Goal: Information Seeking & Learning: Find specific fact

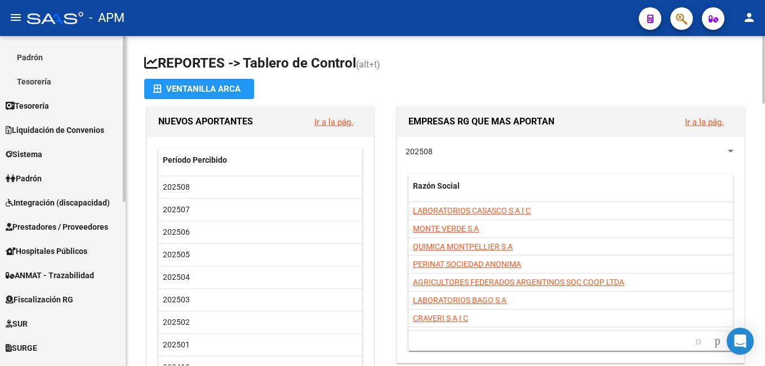
scroll to position [169, 0]
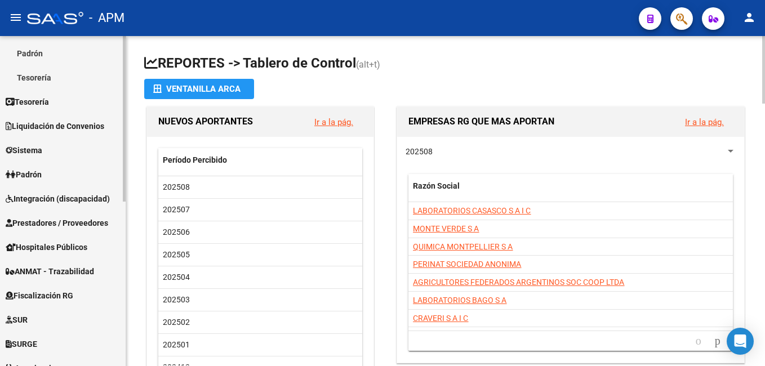
click at [69, 223] on span "Prestadores / Proveedores" at bounding box center [57, 223] width 102 height 12
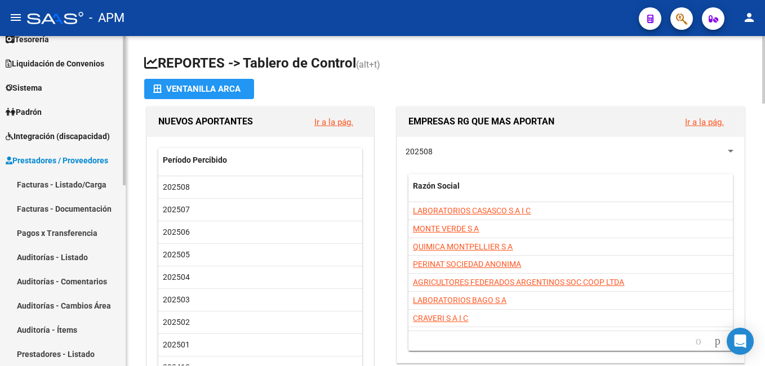
scroll to position [56, 0]
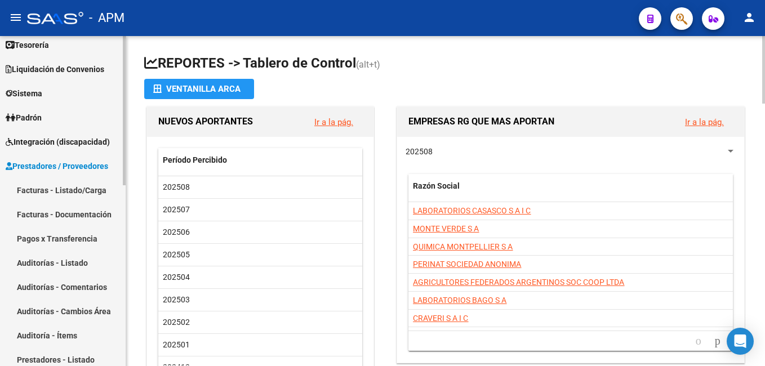
click at [65, 189] on link "Facturas - Listado/Carga" at bounding box center [63, 190] width 126 height 24
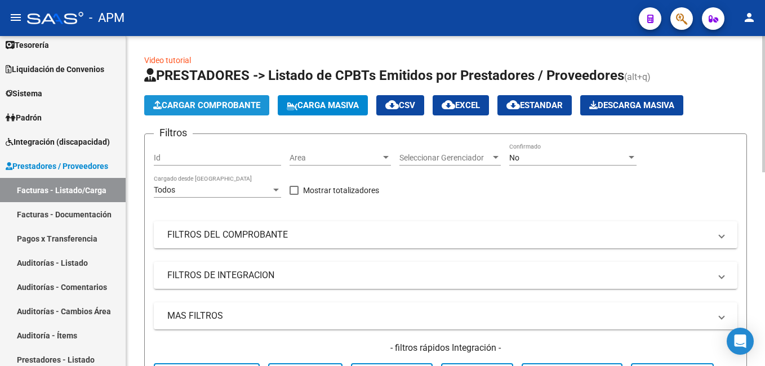
click at [206, 102] on span "Cargar Comprobante" at bounding box center [206, 105] width 107 height 10
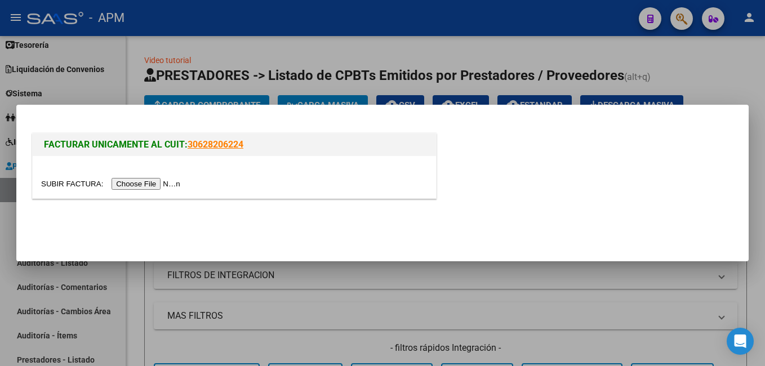
click at [145, 186] on input "file" at bounding box center [112, 184] width 142 height 12
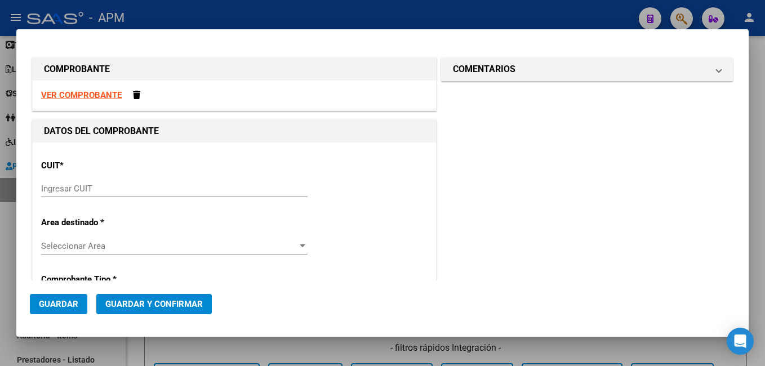
click at [92, 96] on strong "VER COMPROBANTE" at bounding box center [81, 95] width 81 height 10
click at [100, 188] on input "Ingresar CUIT" at bounding box center [174, 189] width 266 height 10
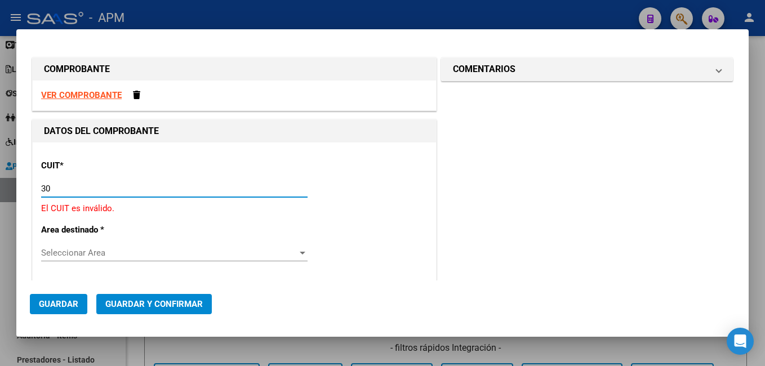
type input "3"
type input "30-62698339-8"
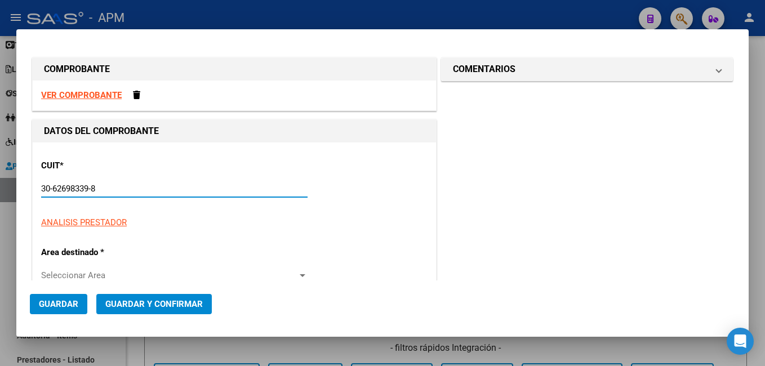
type input "143"
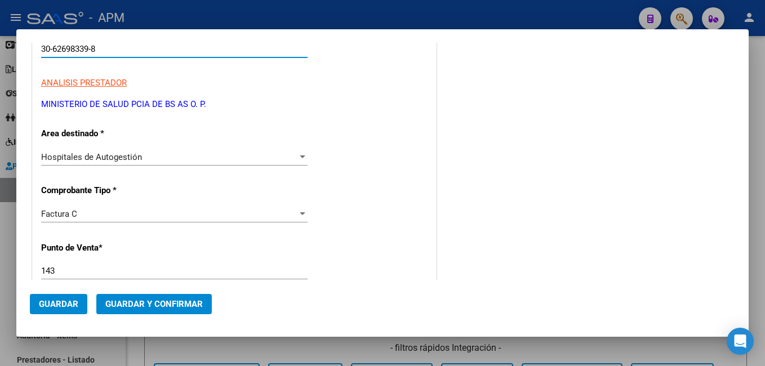
scroll to position [282, 0]
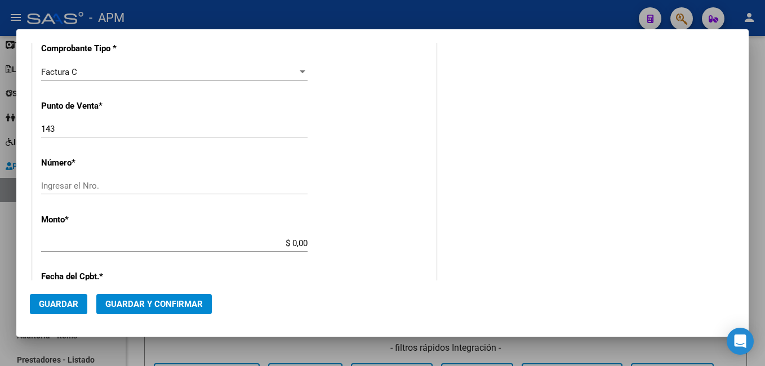
type input "30-62698339-8"
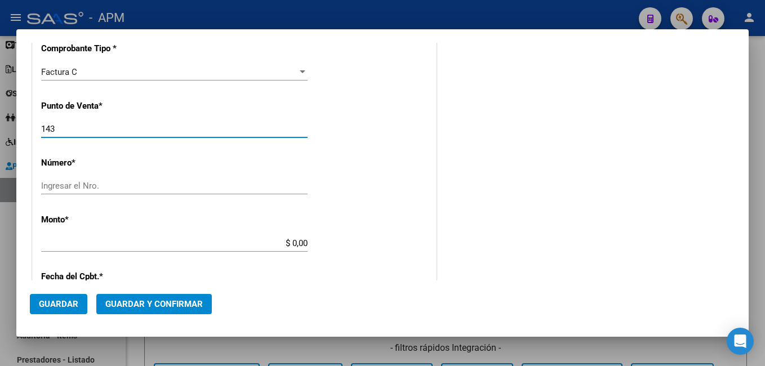
drag, startPoint x: 71, startPoint y: 128, endPoint x: 42, endPoint y: 140, distance: 30.8
click at [42, 140] on div "143 Ingresar el Nro." at bounding box center [174, 134] width 266 height 28
type input "135"
click at [71, 184] on input "Ingresar el Nro." at bounding box center [174, 186] width 266 height 10
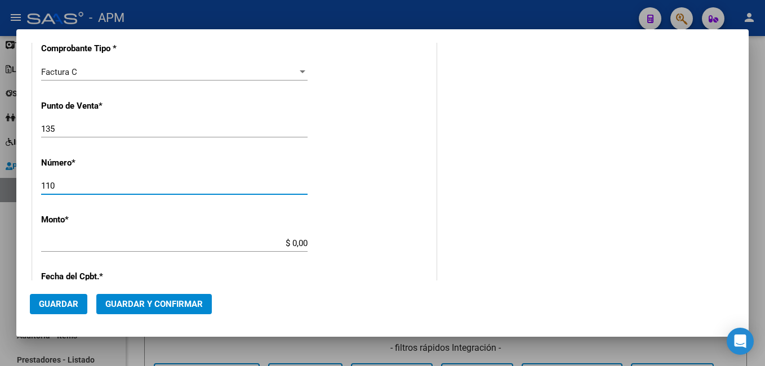
type input "1106"
type input "11062"
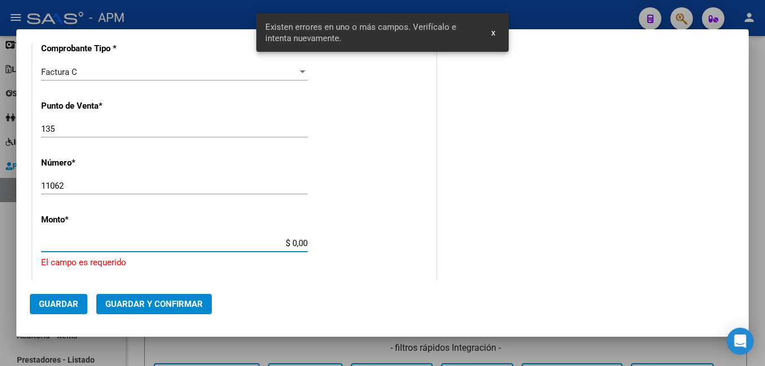
drag, startPoint x: 290, startPoint y: 242, endPoint x: 329, endPoint y: 242, distance: 38.9
click at [329, 242] on div "CUIT * 30-62698339-8 Ingresar CUIT ANALISIS PRESTADOR MINISTERIO DE SALUD PCIA …" at bounding box center [234, 273] width 403 height 825
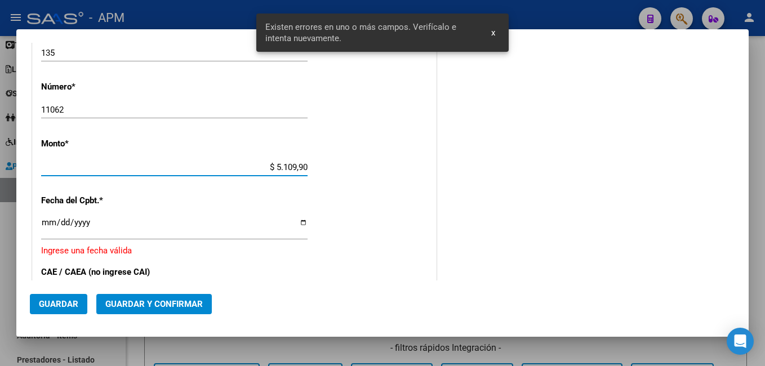
type input "$ 51.099,00"
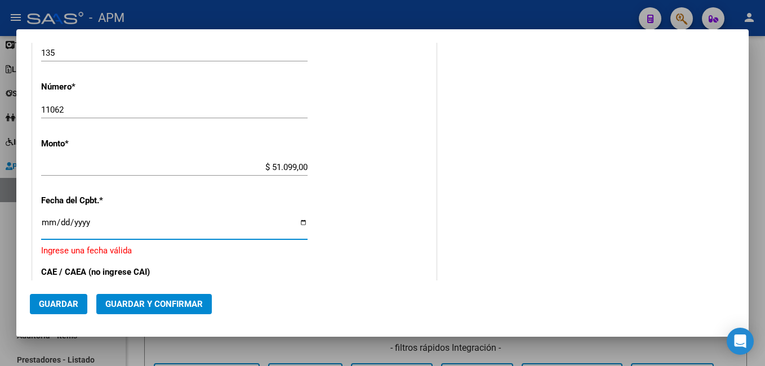
click at [52, 221] on input "Ingresar la fecha" at bounding box center [174, 227] width 266 height 18
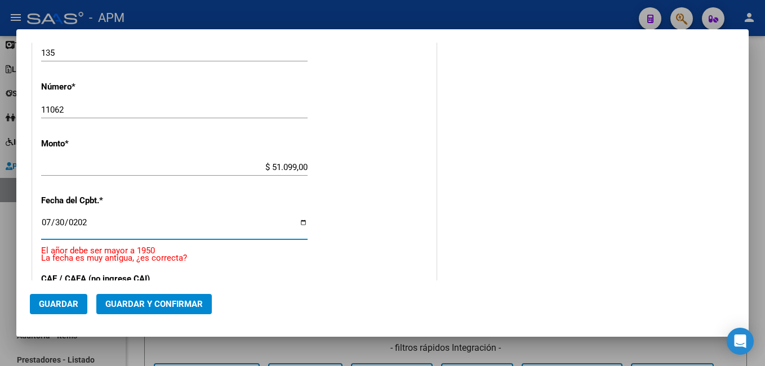
type input "[DATE]"
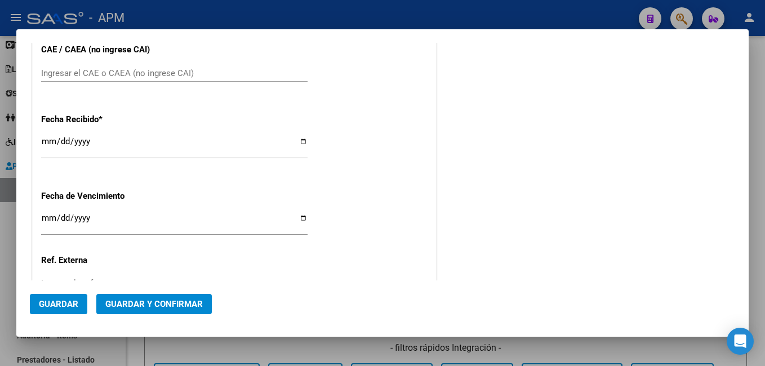
scroll to position [583, 0]
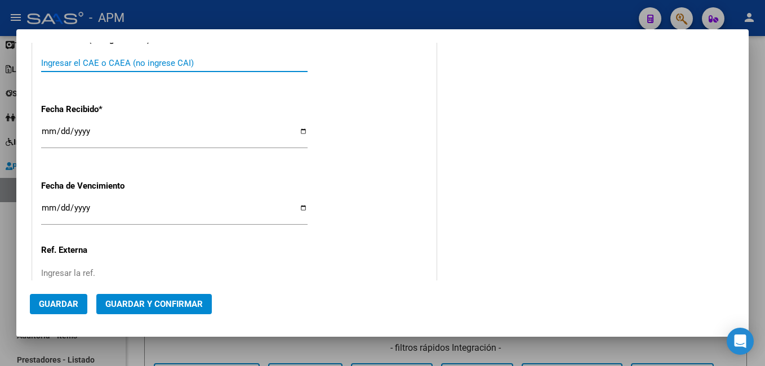
click at [90, 65] on input "Ingresar el CAE o CAEA (no ingrese CAI)" at bounding box center [174, 63] width 266 height 10
type input "75318289835254"
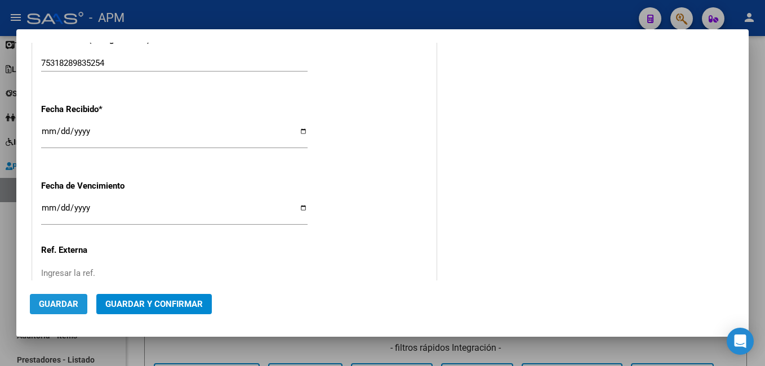
click at [69, 304] on span "Guardar" at bounding box center [58, 304] width 39 height 10
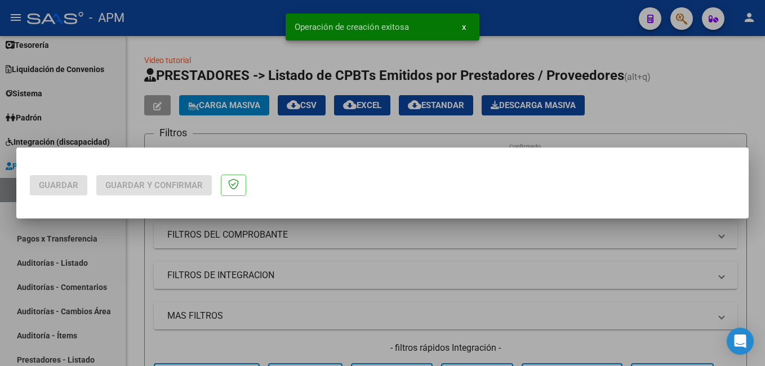
scroll to position [0, 0]
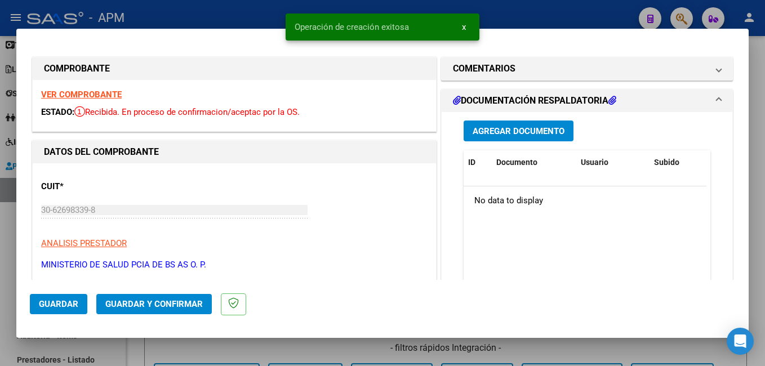
click at [124, 302] on span "Guardar y Confirmar" at bounding box center [153, 304] width 97 height 10
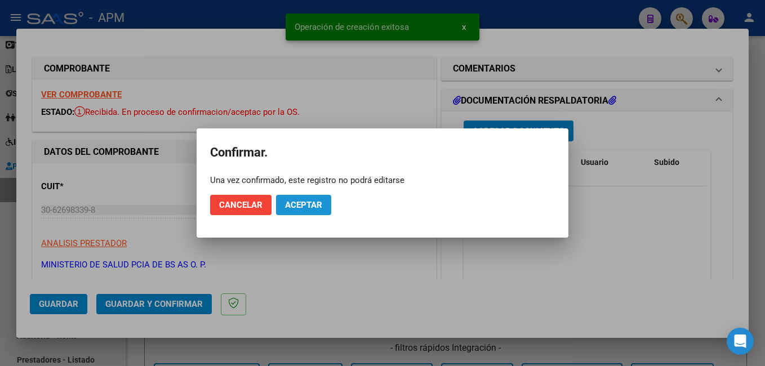
click at [298, 204] on span "Aceptar" at bounding box center [303, 205] width 37 height 10
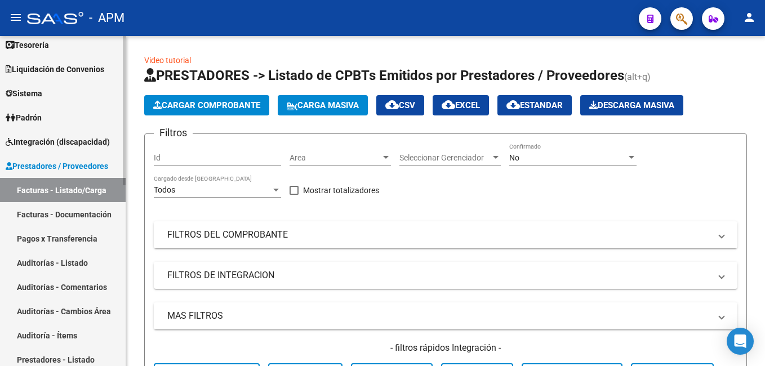
click at [47, 260] on link "Auditorías - Listado" at bounding box center [63, 263] width 126 height 24
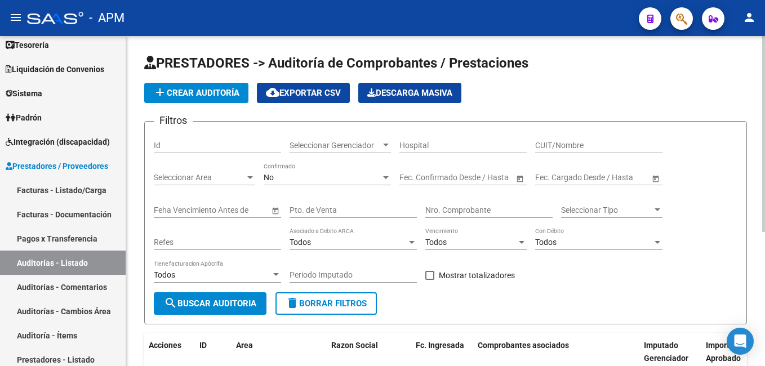
click at [218, 88] on span "add Crear Auditoría" at bounding box center [196, 93] width 86 height 10
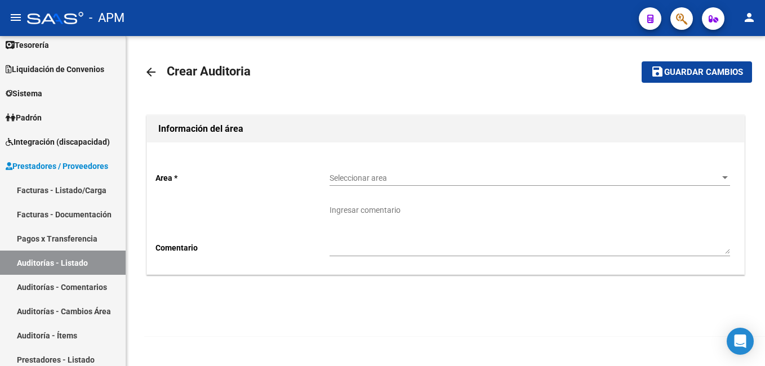
click at [377, 182] on span "Seleccionar area" at bounding box center [524, 178] width 390 height 10
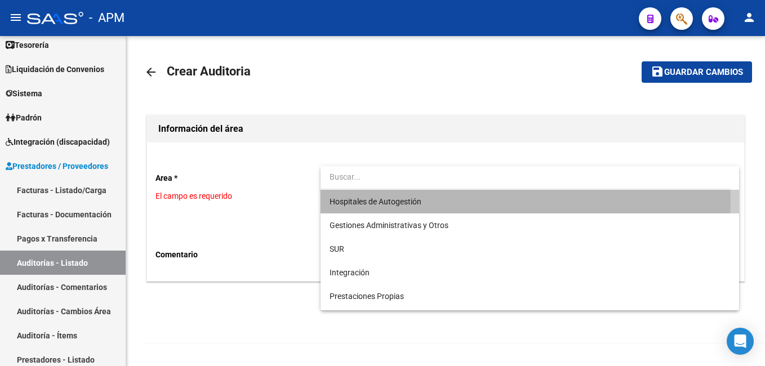
click at [484, 201] on span "Hospitales de Autogestión" at bounding box center [529, 202] width 400 height 24
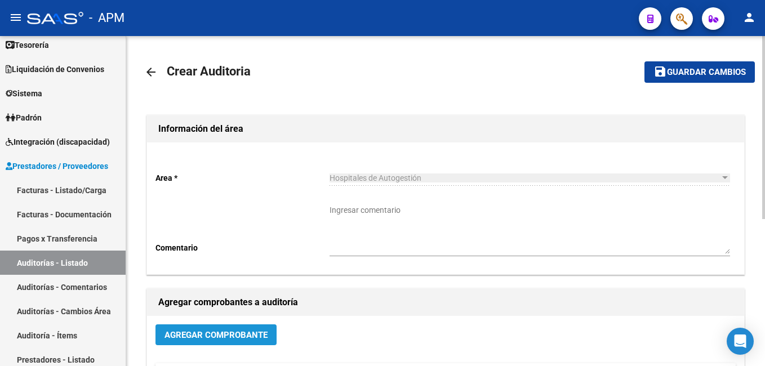
click at [248, 332] on span "Agregar Comprobante" at bounding box center [215, 335] width 103 height 10
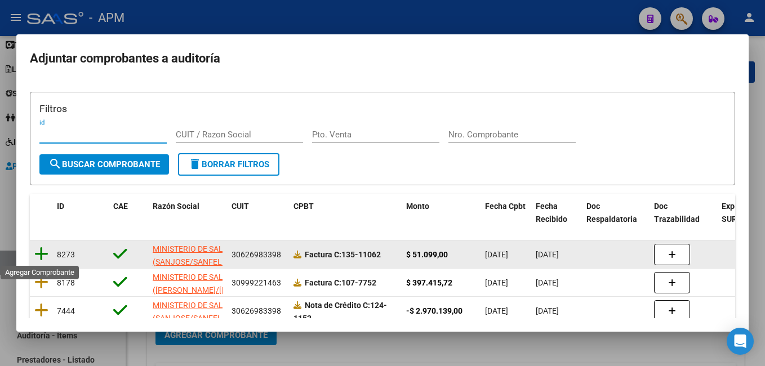
click at [39, 249] on icon at bounding box center [41, 254] width 14 height 16
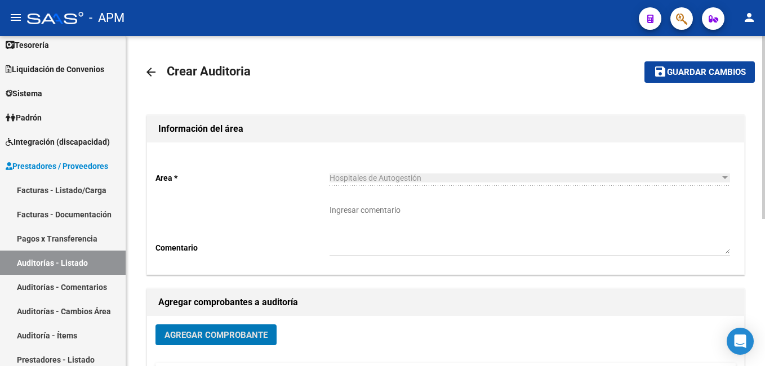
click at [547, 70] on span "Guardar cambios" at bounding box center [706, 73] width 79 height 10
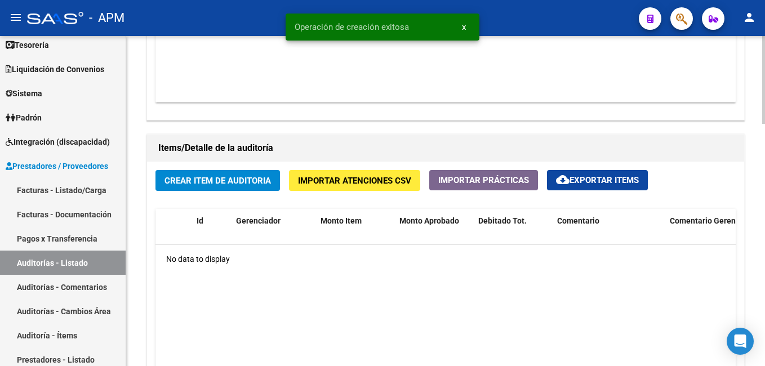
scroll to position [732, 0]
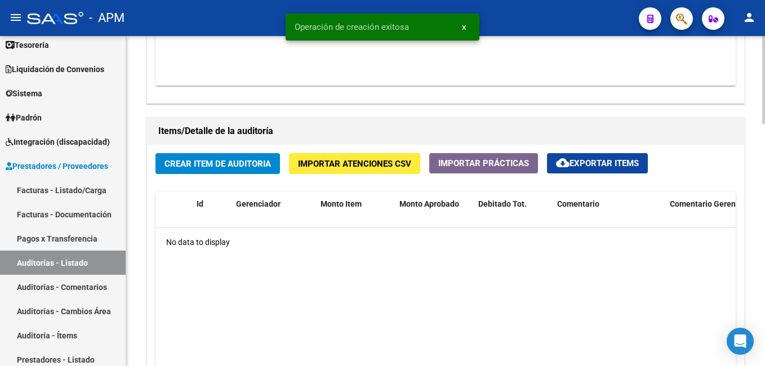
click at [221, 172] on button "Crear Item de Auditoria" at bounding box center [217, 163] width 124 height 21
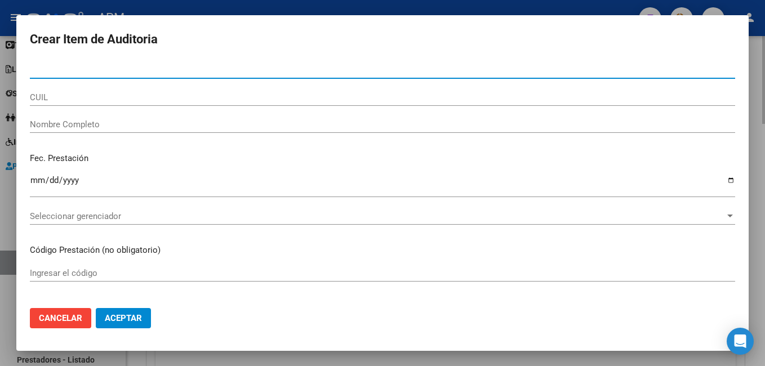
type input "2"
type input "70114633"
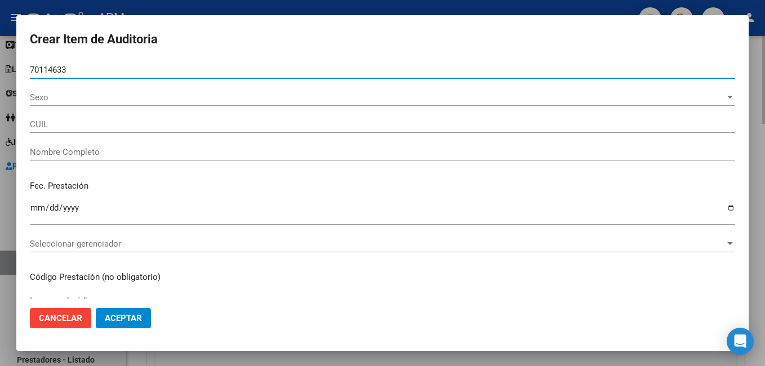
type input "27701146331"
type input "MU�[PERSON_NAME]"
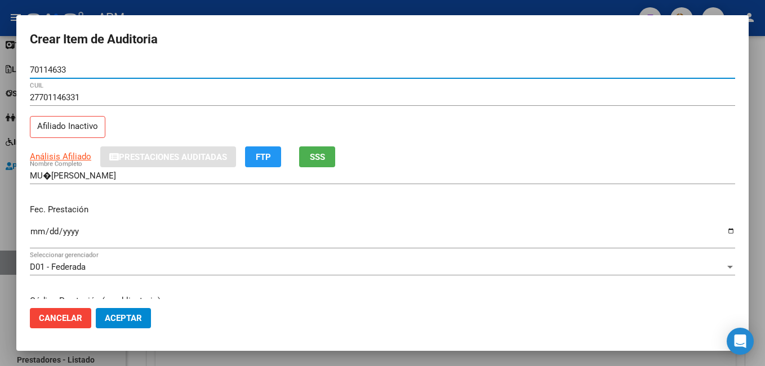
type input "70114633"
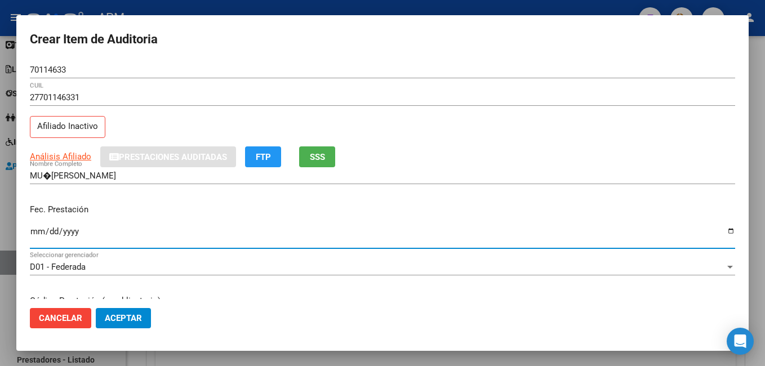
click at [34, 230] on input "Ingresar la fecha" at bounding box center [382, 236] width 705 height 18
type input "[DATE]"
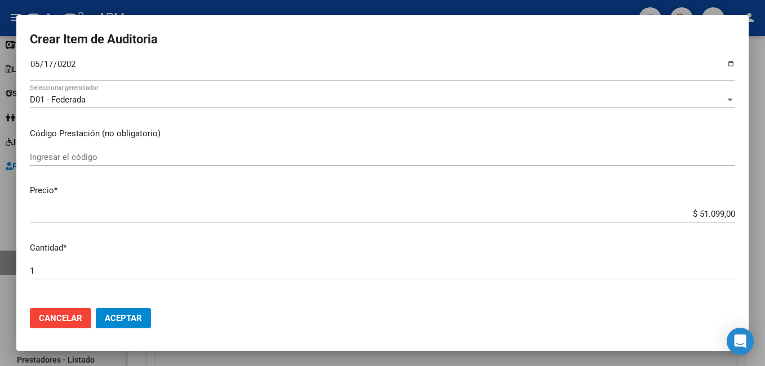
scroll to position [169, 0]
click at [75, 158] on input "Ingresar el código" at bounding box center [382, 155] width 705 height 10
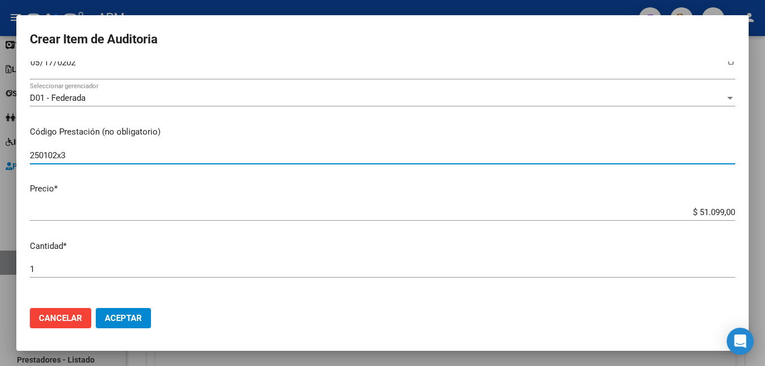
type input "250102x3"
click at [128, 320] on span "Aceptar" at bounding box center [123, 318] width 37 height 10
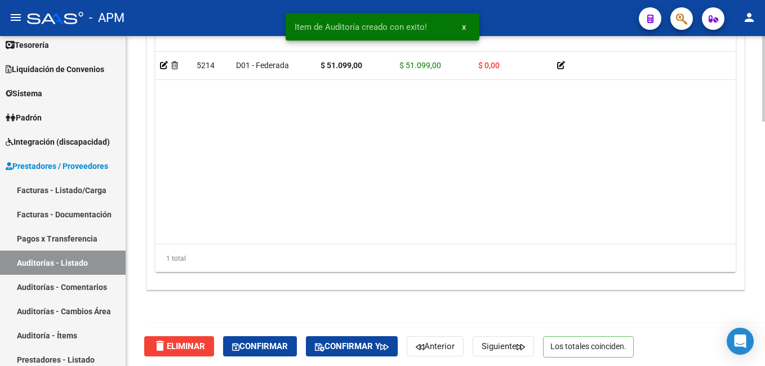
scroll to position [943, 0]
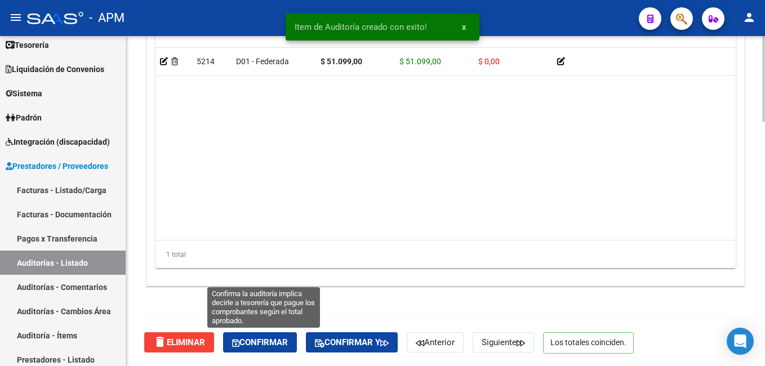
click at [259, 346] on span "Confirmar" at bounding box center [260, 342] width 56 height 10
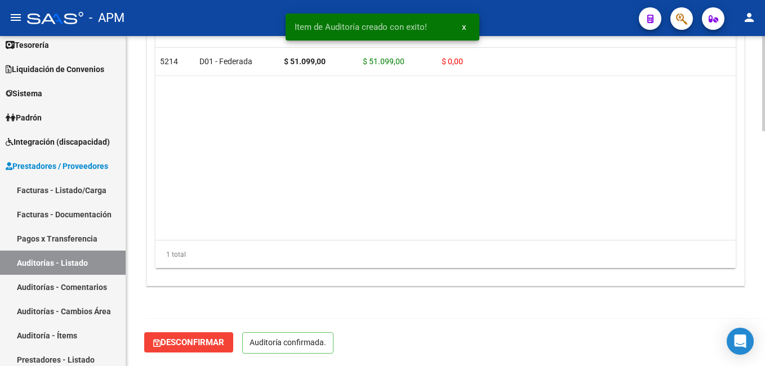
scroll to position [815, 0]
type input "202508"
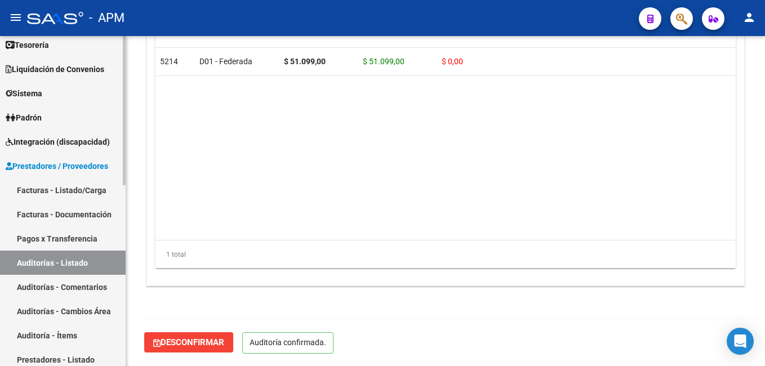
click at [44, 188] on link "Facturas - Listado/Carga" at bounding box center [63, 190] width 126 height 24
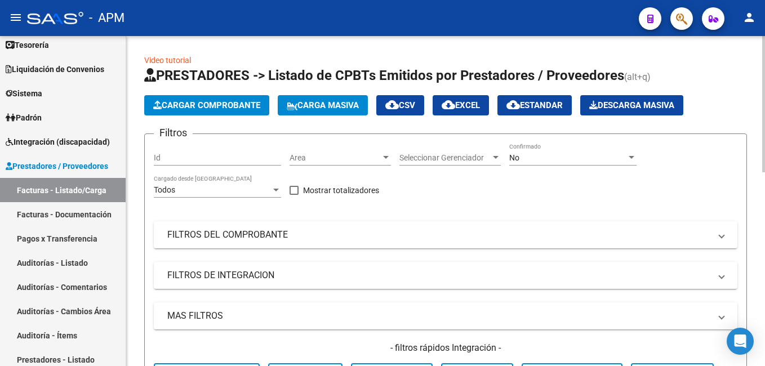
click at [222, 97] on button "Cargar Comprobante" at bounding box center [206, 105] width 125 height 20
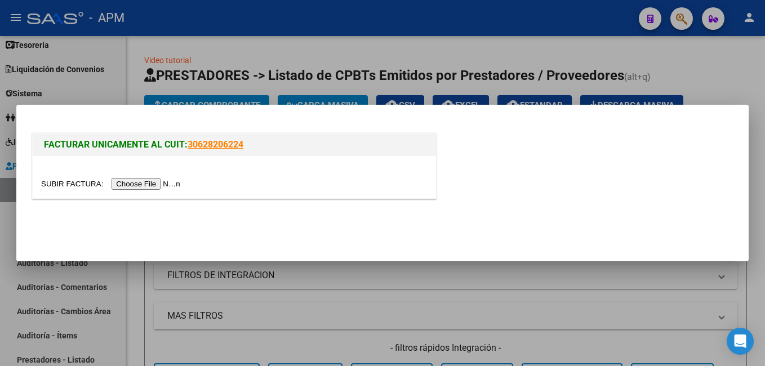
click at [150, 188] on input "file" at bounding box center [112, 184] width 142 height 12
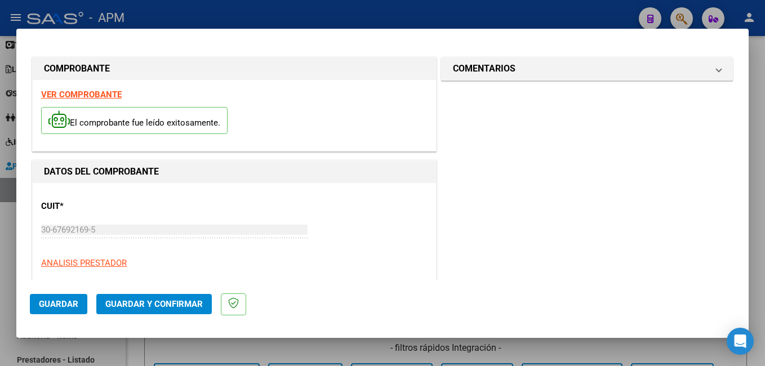
click at [72, 90] on strong "VER COMPROBANTE" at bounding box center [81, 95] width 81 height 10
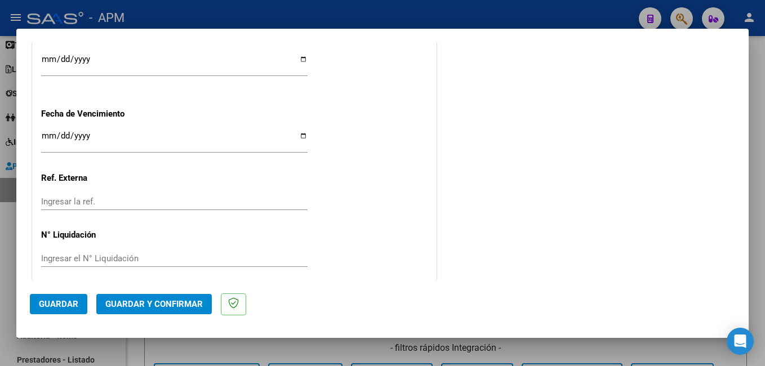
scroll to position [704, 0]
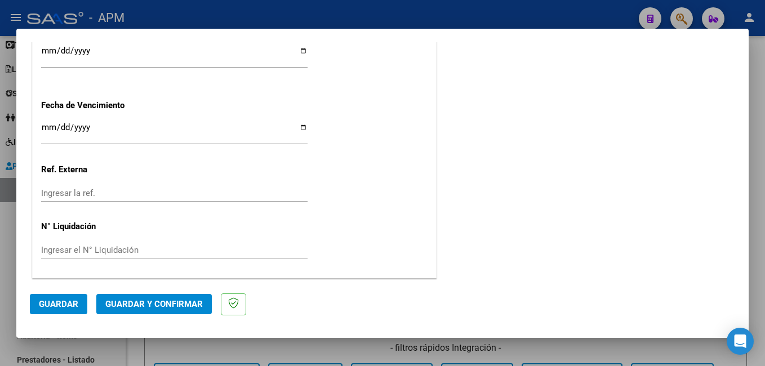
click at [127, 298] on button "Guardar y Confirmar" at bounding box center [153, 304] width 115 height 20
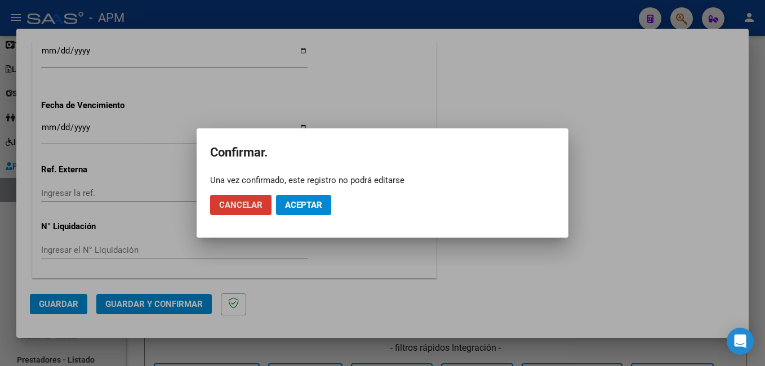
click at [310, 199] on button "Aceptar" at bounding box center [303, 205] width 55 height 20
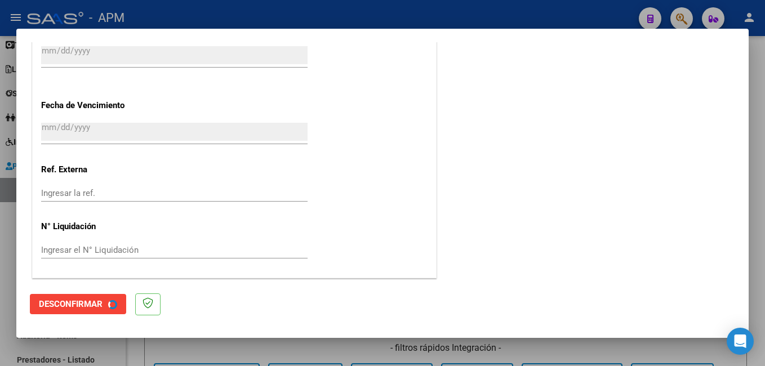
scroll to position [0, 0]
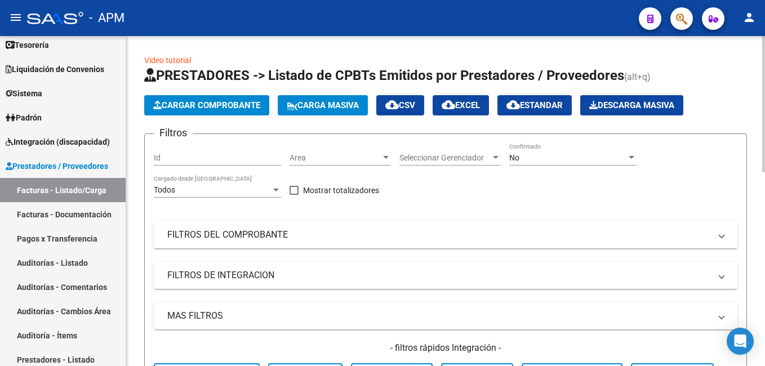
click at [204, 102] on span "Cargar Comprobante" at bounding box center [206, 105] width 107 height 10
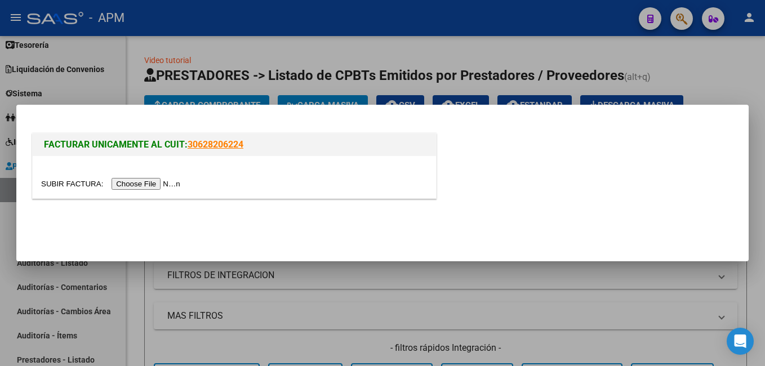
click at [137, 182] on input "file" at bounding box center [112, 184] width 142 height 12
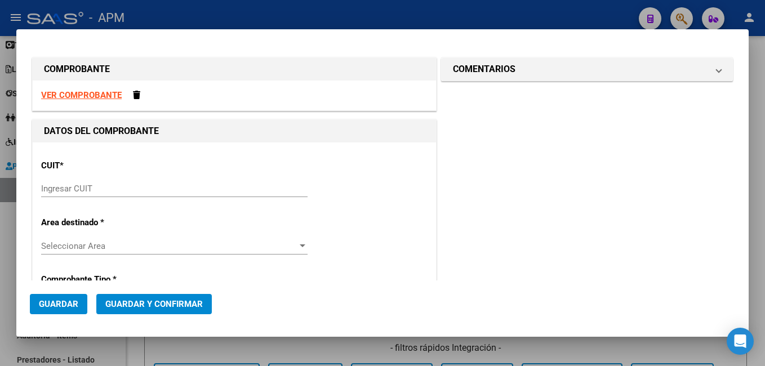
click at [106, 93] on strong "VER COMPROBANTE" at bounding box center [81, 95] width 81 height 10
click at [171, 191] on input "Ingresar CUIT" at bounding box center [174, 189] width 266 height 10
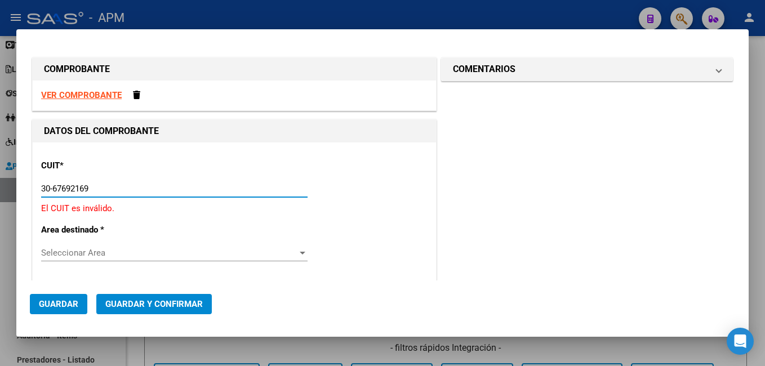
type input "30-67692169-5"
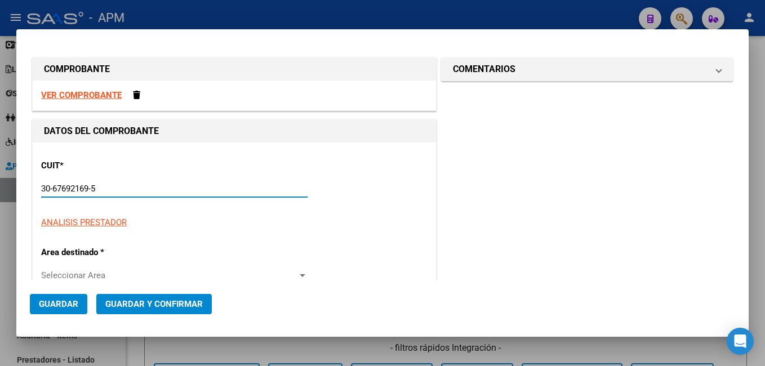
type input "4"
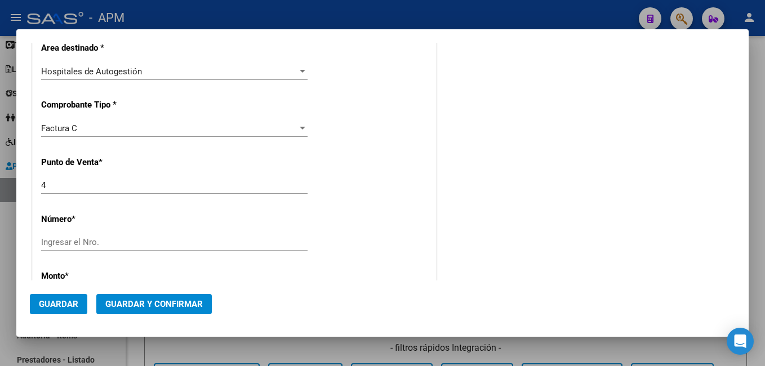
scroll to position [282, 0]
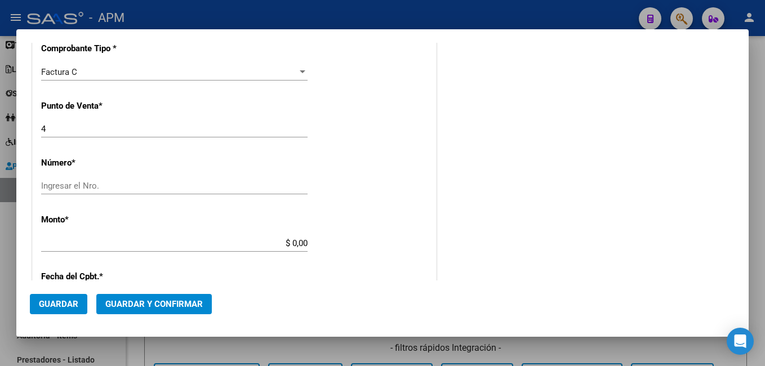
type input "30-67692169-5"
click at [122, 187] on input "Ingresar el Nro." at bounding box center [174, 186] width 266 height 10
type input "773"
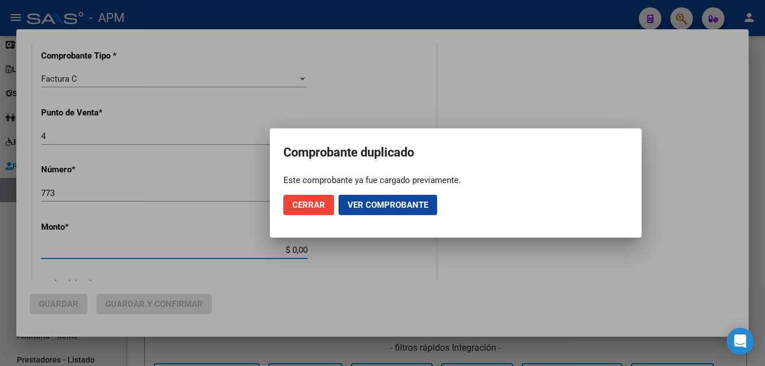
scroll to position [288, 0]
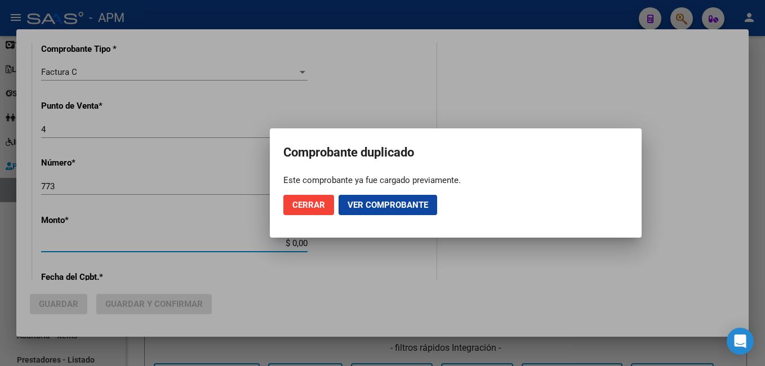
drag, startPoint x: 287, startPoint y: 245, endPoint x: 332, endPoint y: 245, distance: 45.0
click at [332, 245] on div "COMPROBANTE VER COMPROBANTE DATOS DEL COMPROBANTE Este comprobante ya fue carga…" at bounding box center [382, 183] width 765 height 366
click at [312, 203] on span "Cerrar" at bounding box center [308, 205] width 33 height 10
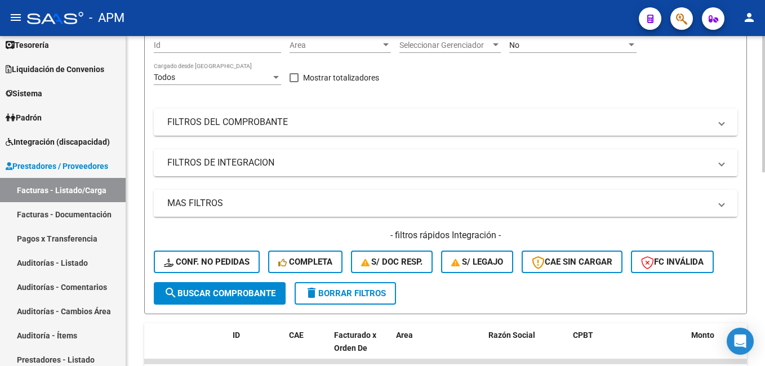
scroll to position [0, 0]
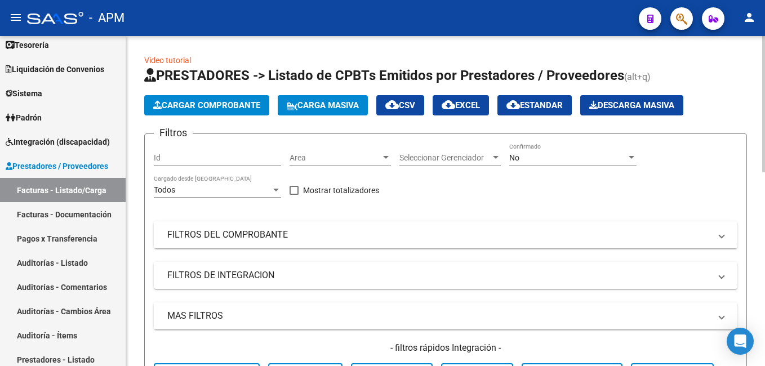
click at [543, 158] on div "No" at bounding box center [567, 158] width 117 height 10
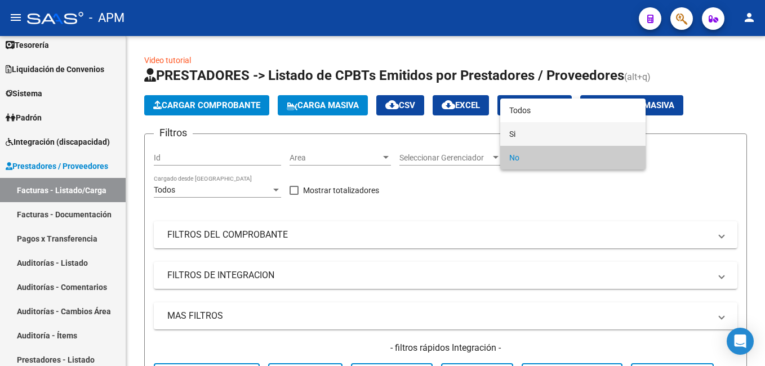
click at [539, 123] on span "Si" at bounding box center [572, 134] width 127 height 24
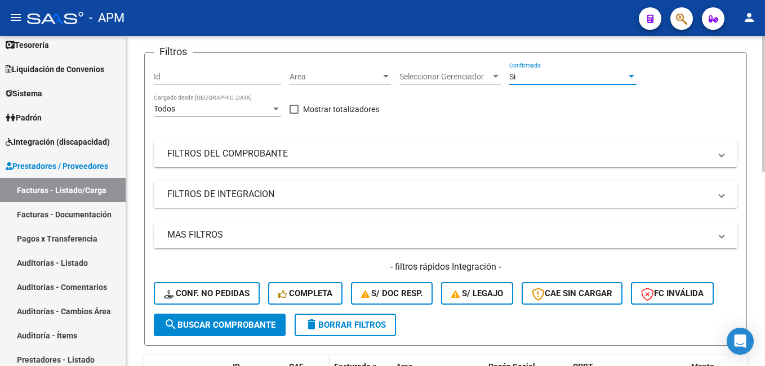
scroll to position [282, 0]
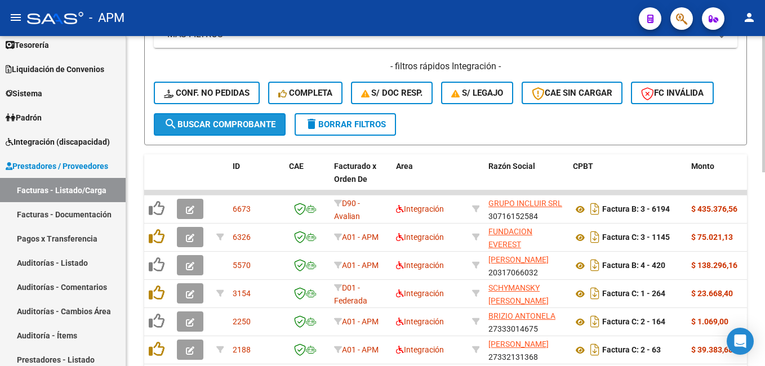
click at [236, 129] on span "search Buscar Comprobante" at bounding box center [219, 124] width 111 height 10
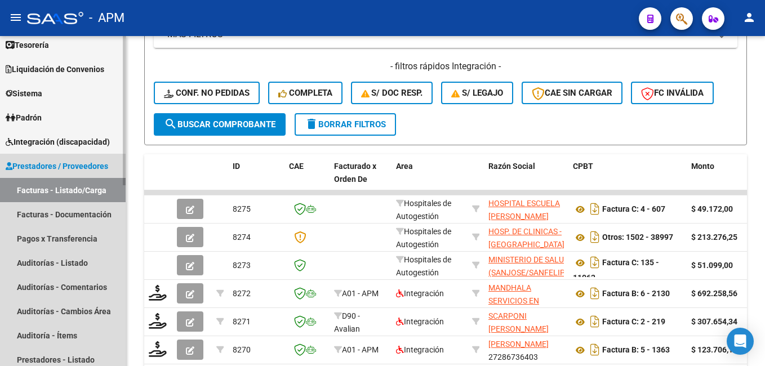
click at [85, 191] on link "Facturas - Listado/Carga" at bounding box center [63, 190] width 126 height 24
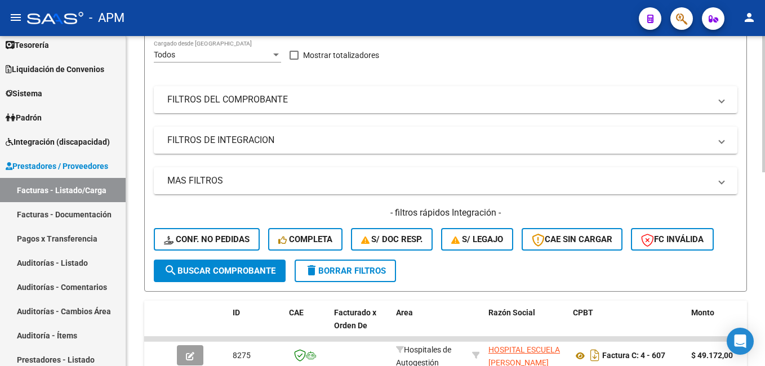
scroll to position [56, 0]
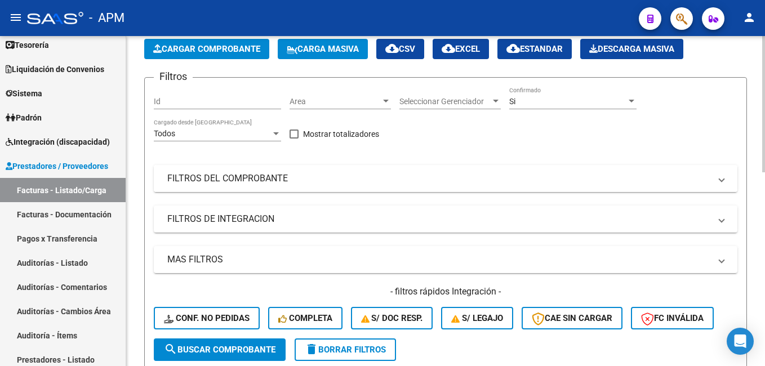
click at [492, 177] on mat-panel-title "FILTROS DEL COMPROBANTE" at bounding box center [438, 178] width 543 height 12
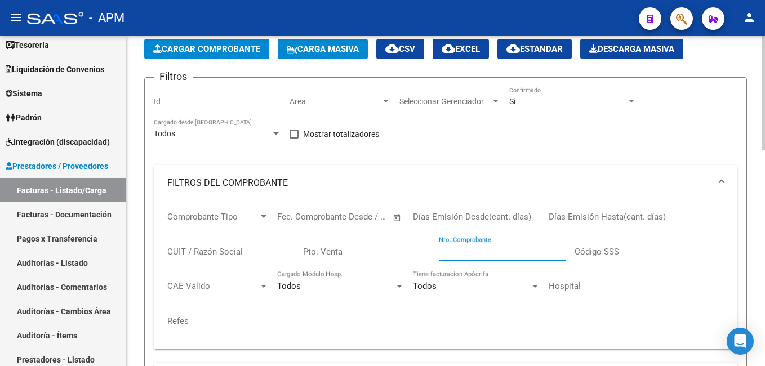
click at [465, 253] on input "Nro. Comprobante" at bounding box center [502, 252] width 127 height 10
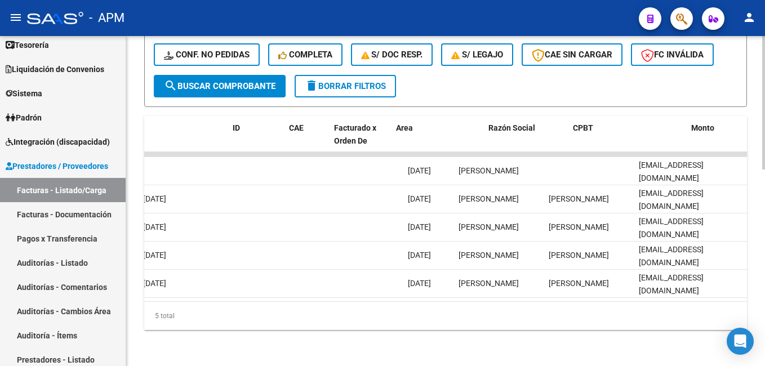
scroll to position [0, 0]
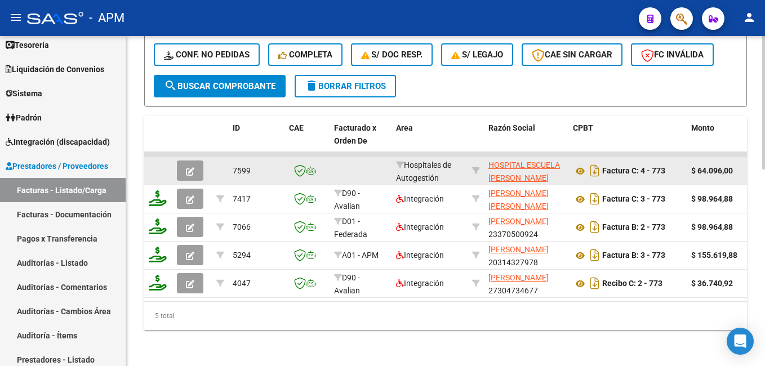
type input "773"
click at [196, 163] on button "button" at bounding box center [190, 170] width 26 height 20
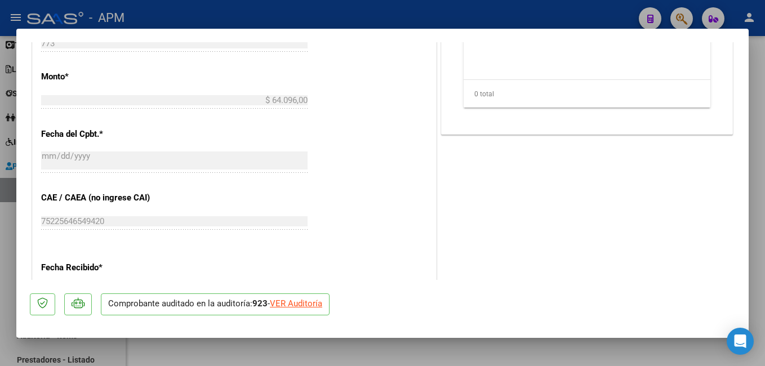
scroll to position [450, 0]
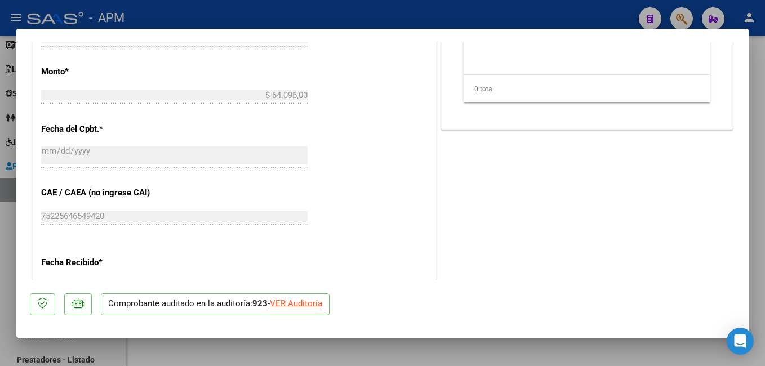
click at [303, 300] on div "VER Auditoría" at bounding box center [296, 303] width 52 height 13
type input "$ 0,00"
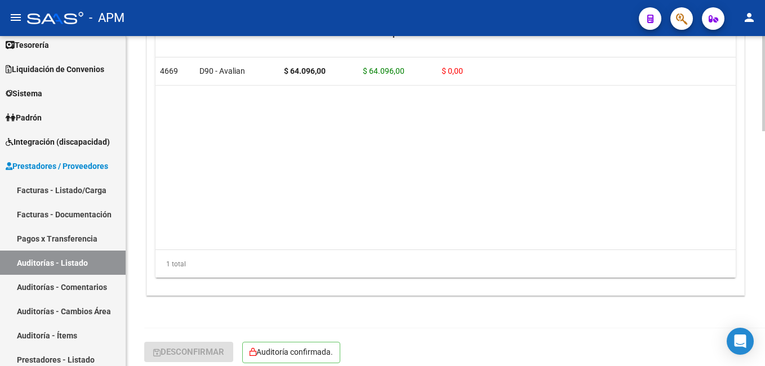
scroll to position [815, 0]
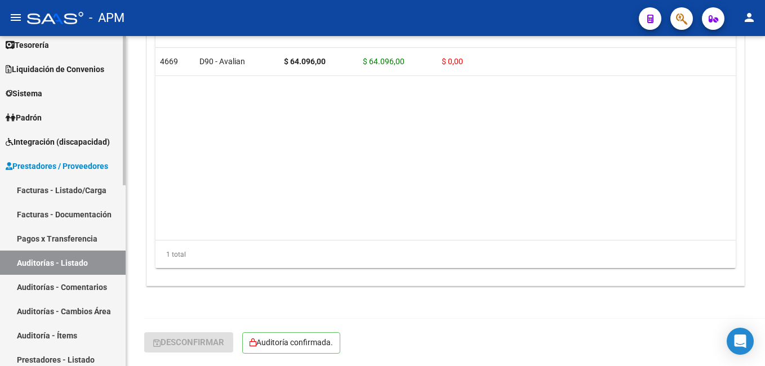
click at [71, 260] on link "Auditorías - Listado" at bounding box center [63, 263] width 126 height 24
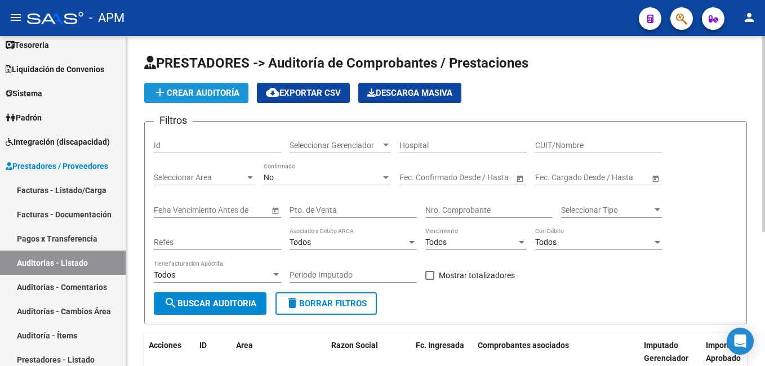
click at [209, 91] on span "add Crear Auditoría" at bounding box center [196, 93] width 86 height 10
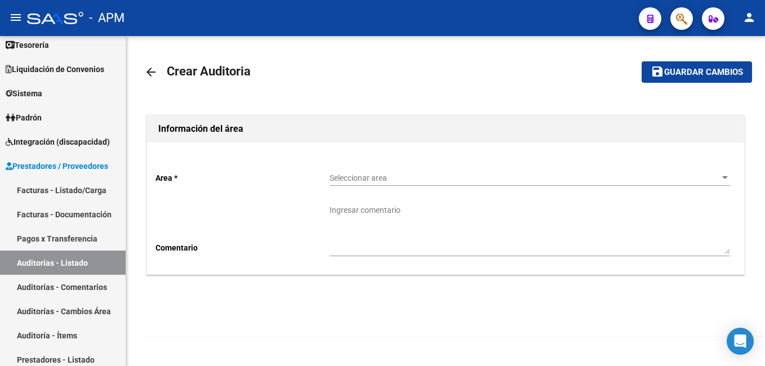
click at [368, 176] on span "Seleccionar area" at bounding box center [524, 178] width 390 height 10
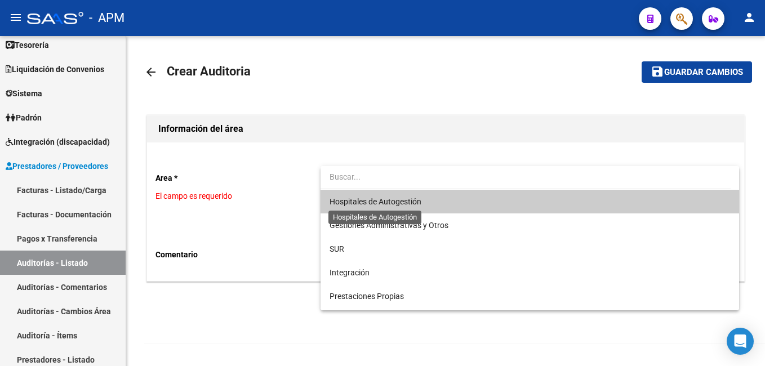
click at [414, 199] on span "Hospitales de Autogestión" at bounding box center [375, 201] width 92 height 9
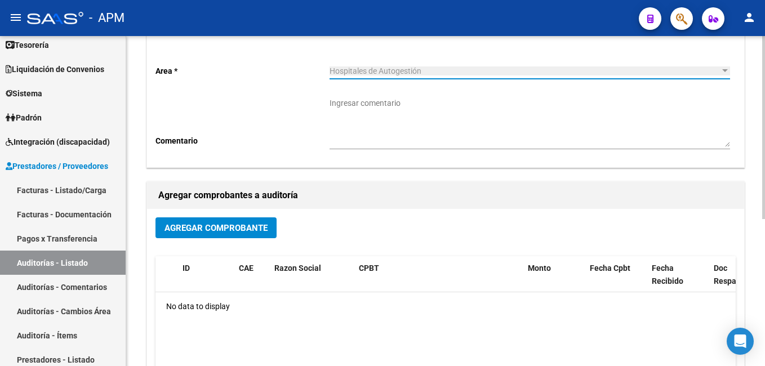
scroll to position [113, 0]
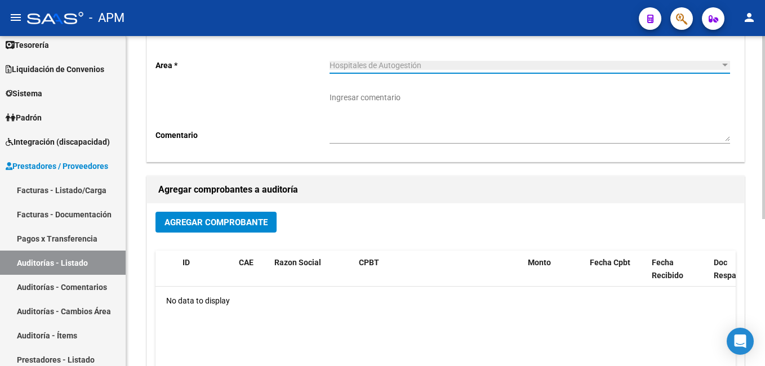
click at [209, 215] on button "Agregar Comprobante" at bounding box center [215, 222] width 121 height 21
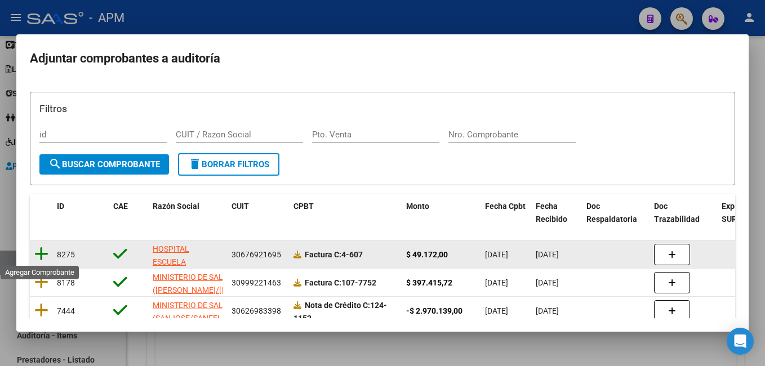
click at [44, 248] on icon at bounding box center [41, 254] width 14 height 16
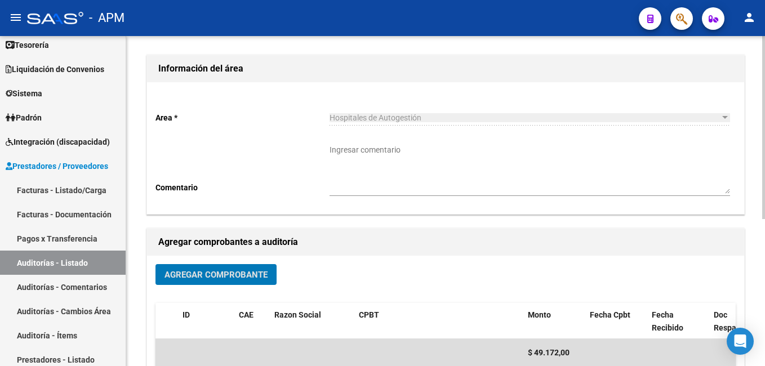
scroll to position [0, 0]
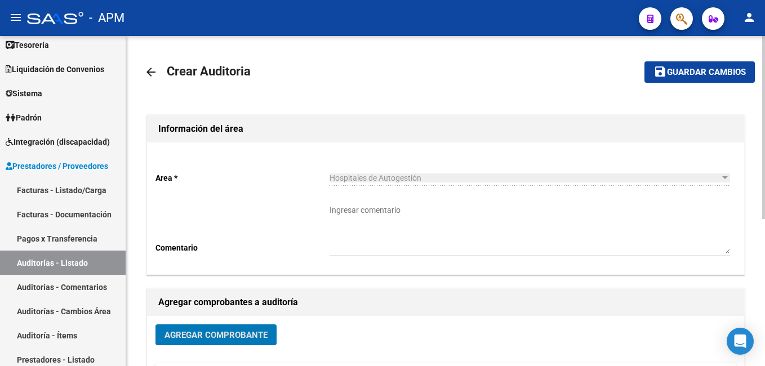
click at [547, 69] on span "Guardar cambios" at bounding box center [706, 73] width 79 height 10
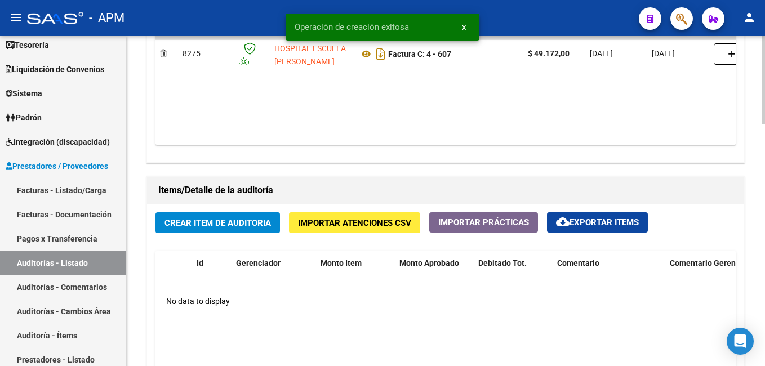
scroll to position [676, 0]
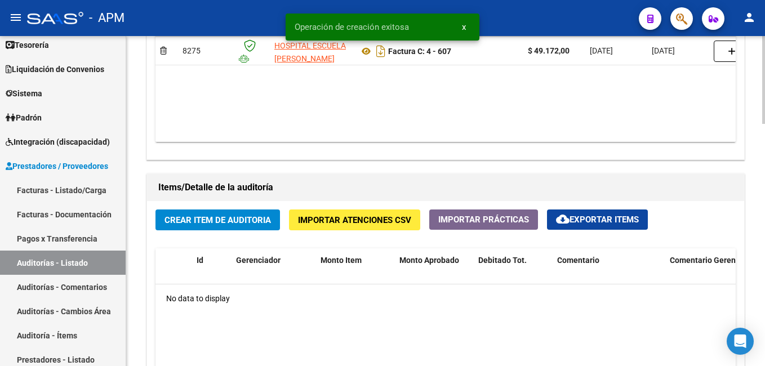
click at [198, 221] on span "Crear Item de Auditoria" at bounding box center [217, 220] width 106 height 10
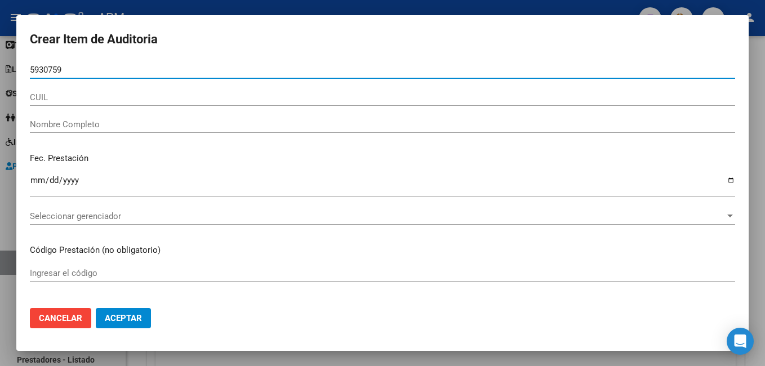
type input "59307595"
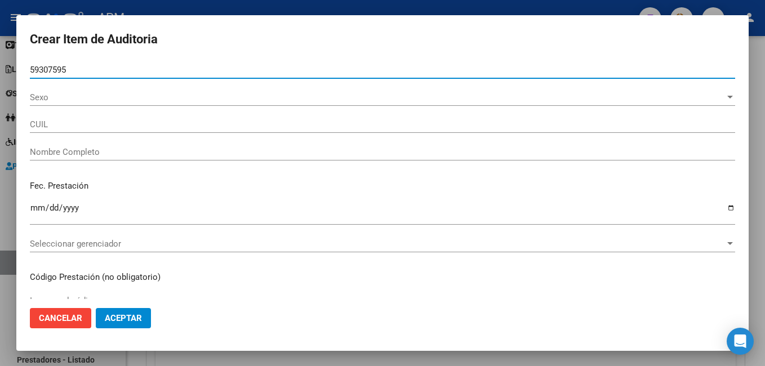
type input "27593075953"
type input "CHUCHUY [PERSON_NAME]"
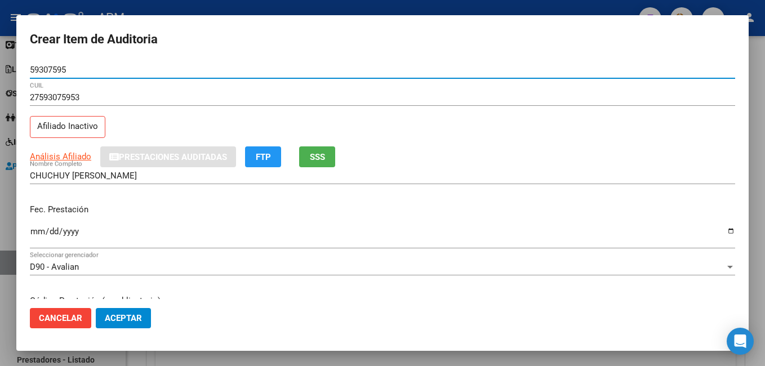
type input "59307595"
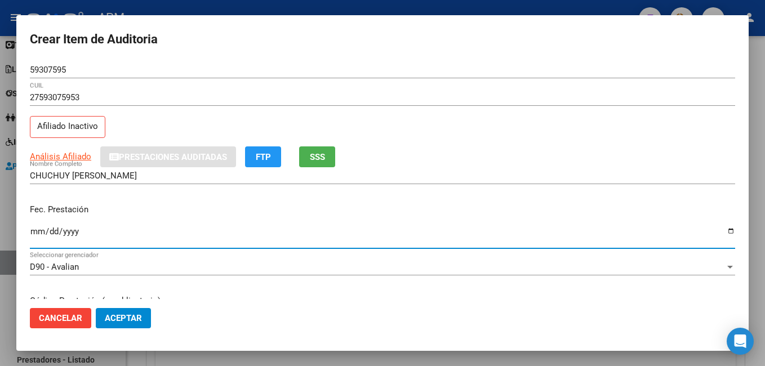
click at [39, 236] on input "Ingresar la fecha" at bounding box center [382, 236] width 705 height 18
type input "[DATE]"
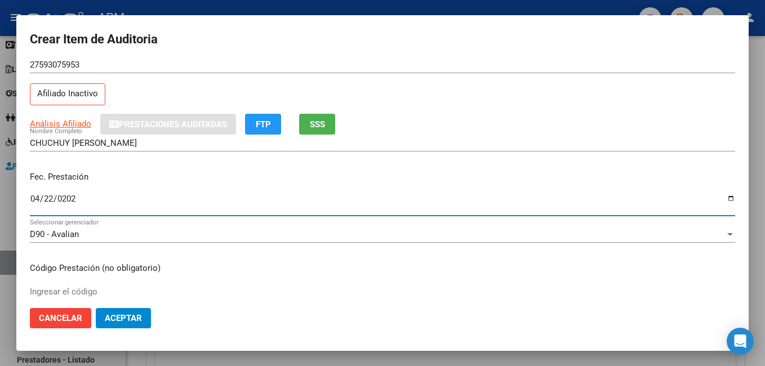
scroll to position [169, 0]
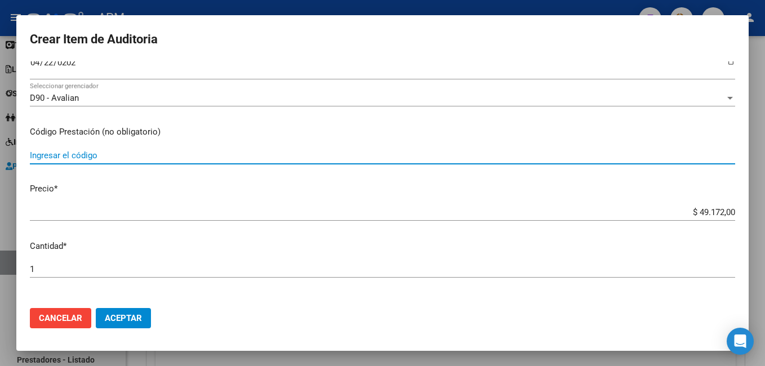
click at [105, 154] on input "Ingresar el código" at bounding box center [382, 155] width 705 height 10
type input "1040"
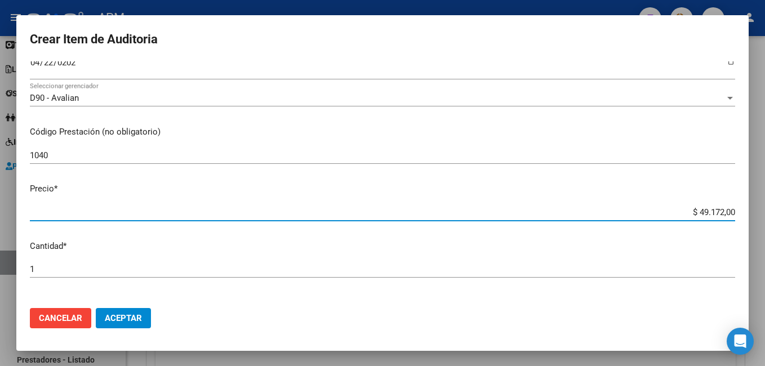
drag, startPoint x: 689, startPoint y: 213, endPoint x: 764, endPoint y: 186, distance: 80.1
click at [547, 190] on html "menu - APM person Firma Express Reportes Tablero de Control Ingresos Percibidos…" at bounding box center [382, 183] width 765 height 366
type input "$ 0,02"
type input "$ 0,24"
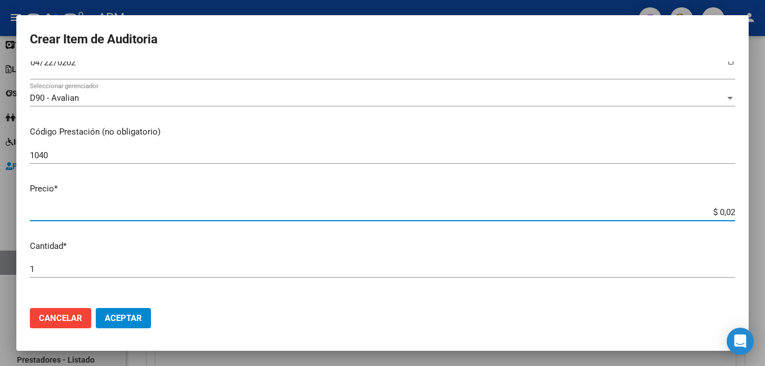
type input "$ 0,24"
type input "$ 2,45"
type input "$ 24,58"
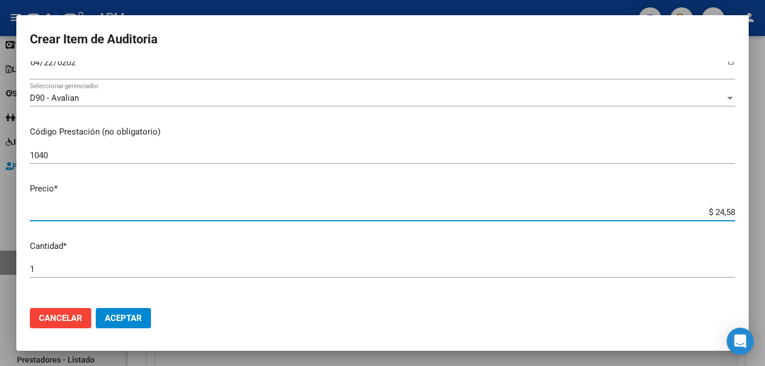
type input "$ 245,86"
type input "$ 2.458,60"
type input "$ 24.586,00"
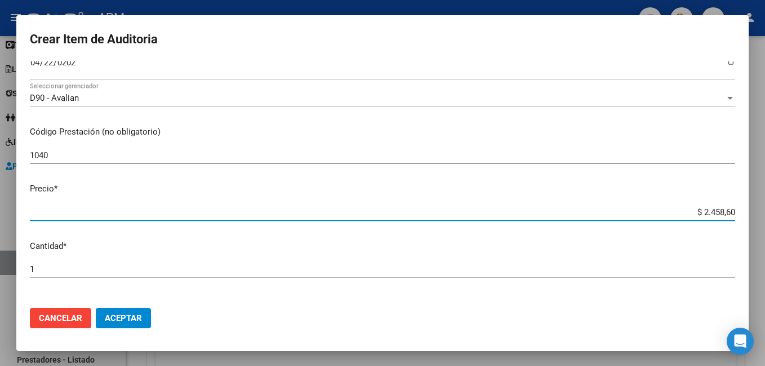
type input "$ 24.586,00"
click at [130, 314] on span "Aceptar" at bounding box center [123, 318] width 37 height 10
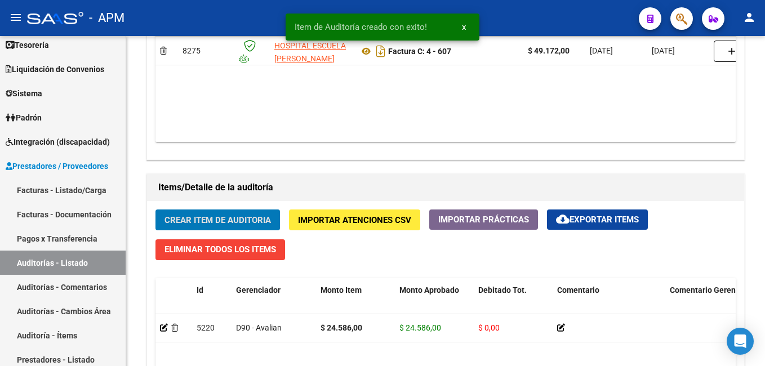
scroll to position [676, 0]
click at [229, 216] on span "Crear Item de Auditoria" at bounding box center [217, 220] width 106 height 10
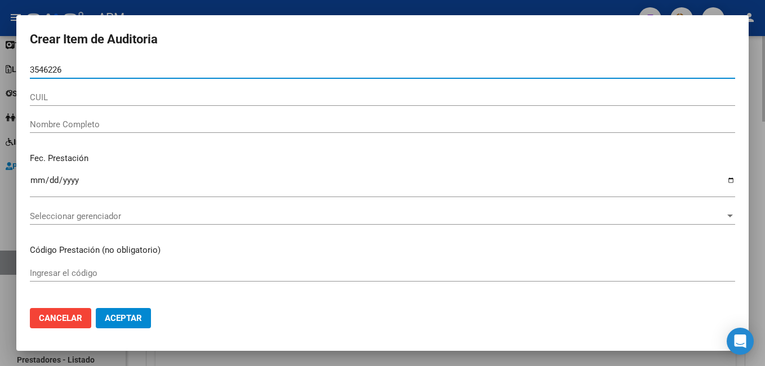
type input "35462263"
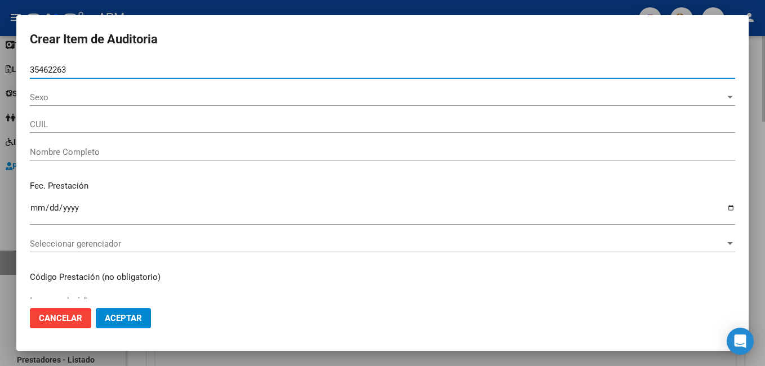
type input "20354622638"
type input "[PERSON_NAME]"
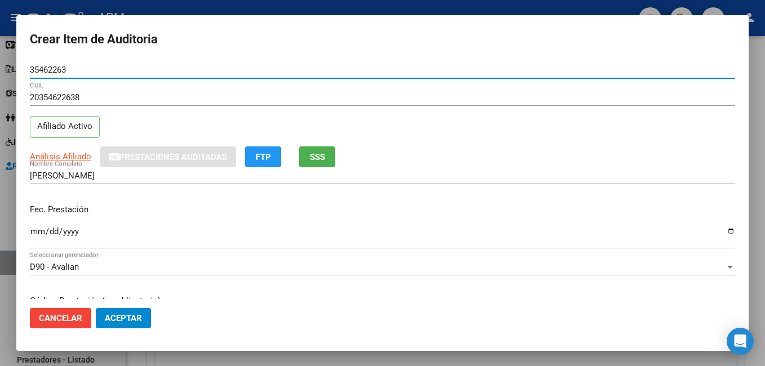
type input "35462263"
click at [36, 229] on input "Ingresar la fecha" at bounding box center [382, 236] width 705 height 18
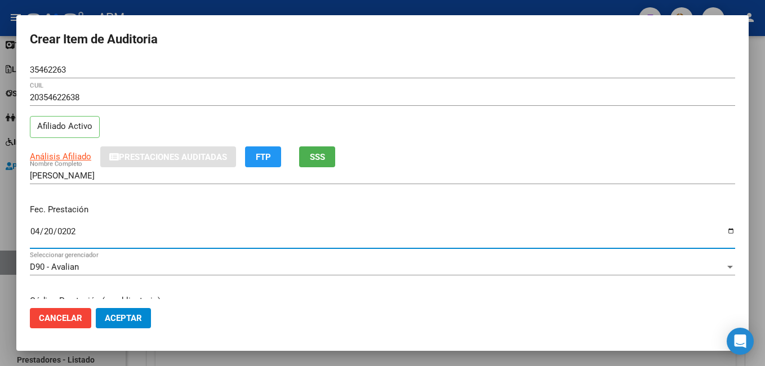
type input "[DATE]"
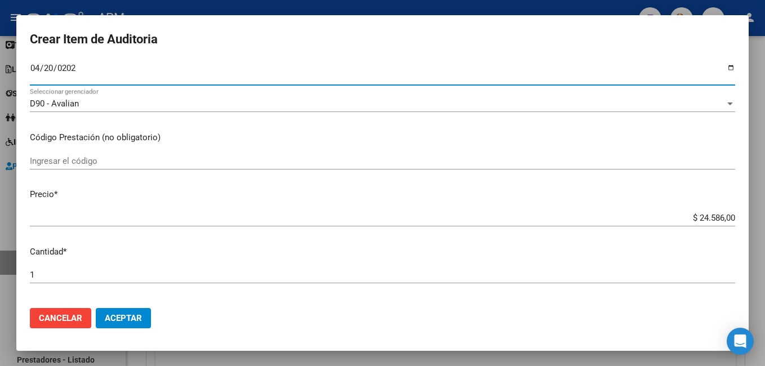
scroll to position [169, 0]
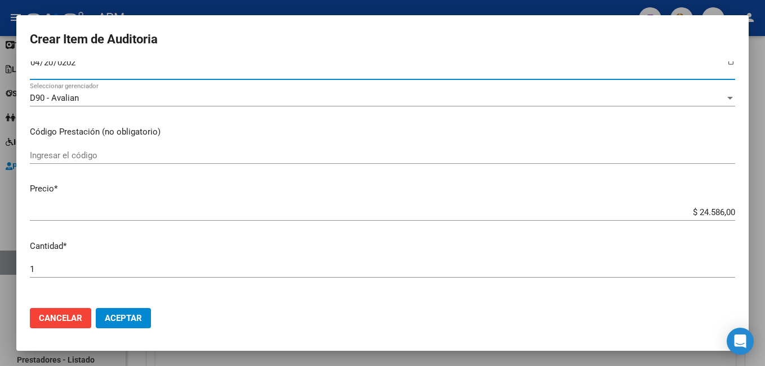
click at [76, 156] on input "Ingresar el código" at bounding box center [382, 155] width 705 height 10
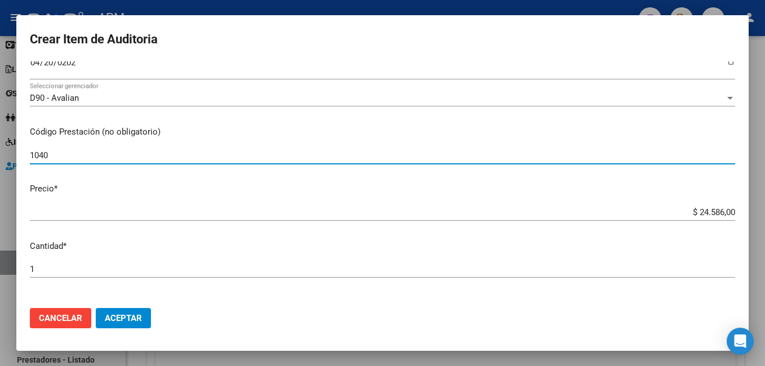
type input "1040"
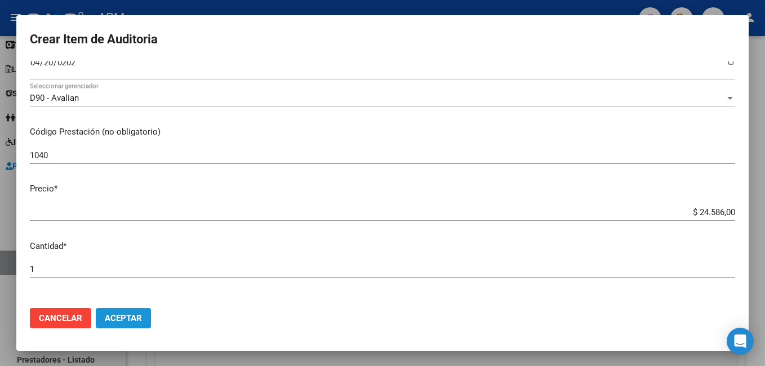
click at [124, 312] on button "Aceptar" at bounding box center [123, 318] width 55 height 20
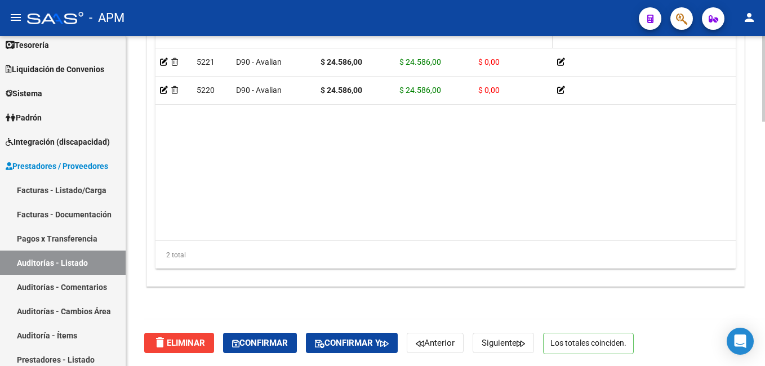
scroll to position [943, 0]
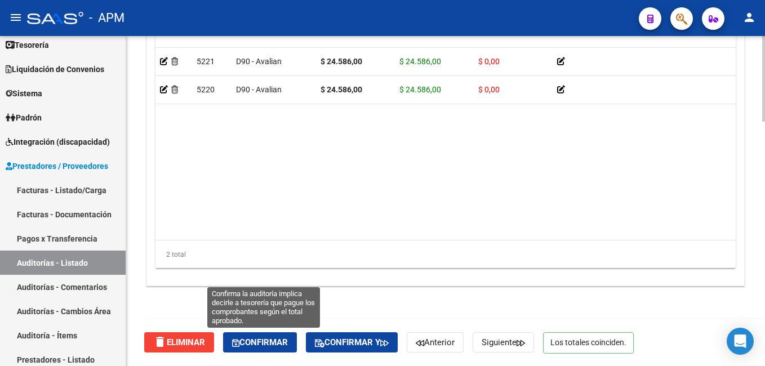
click at [271, 335] on button "Confirmar" at bounding box center [260, 342] width 74 height 20
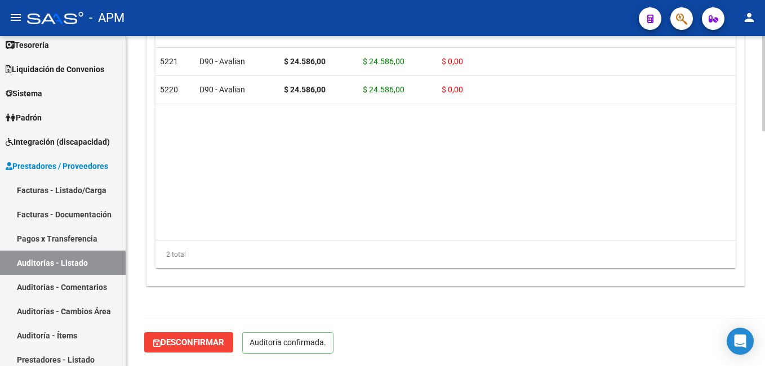
scroll to position [815, 0]
type input "202508"
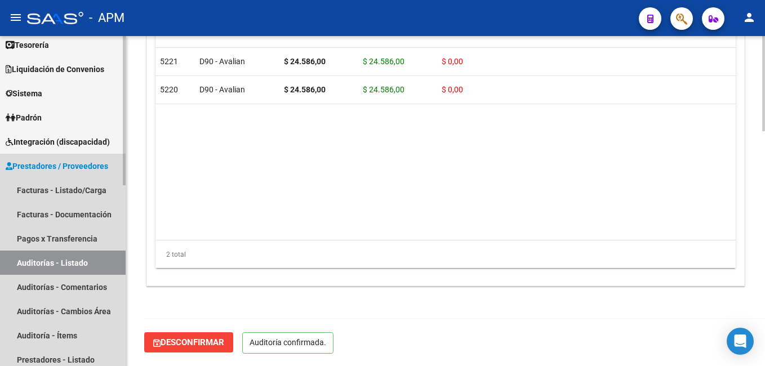
click at [49, 262] on link "Auditorías - Listado" at bounding box center [63, 263] width 126 height 24
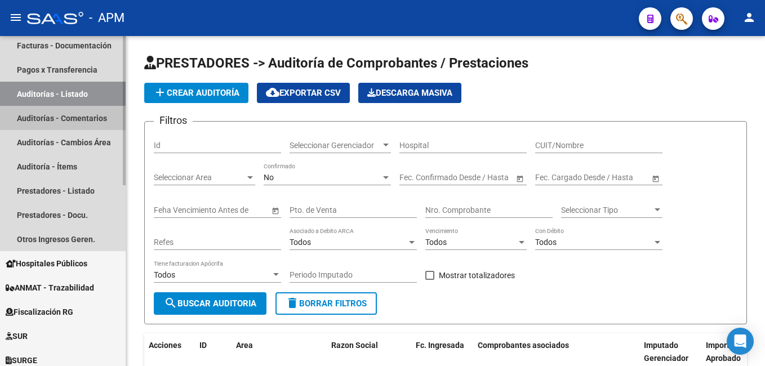
click at [70, 113] on link "Auditorías - Comentarios" at bounding box center [63, 118] width 126 height 24
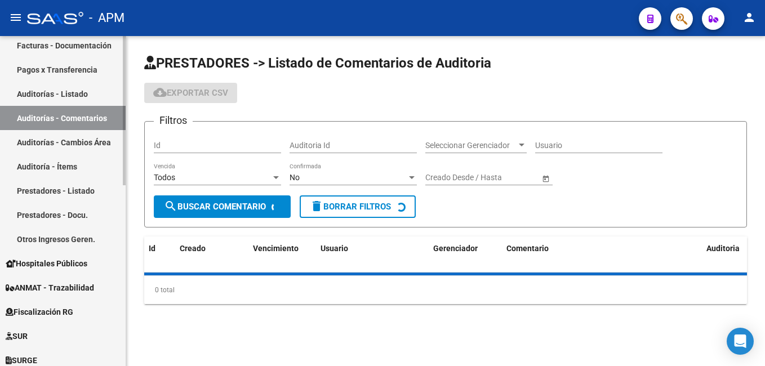
click at [60, 87] on link "Auditorías - Listado" at bounding box center [63, 94] width 126 height 24
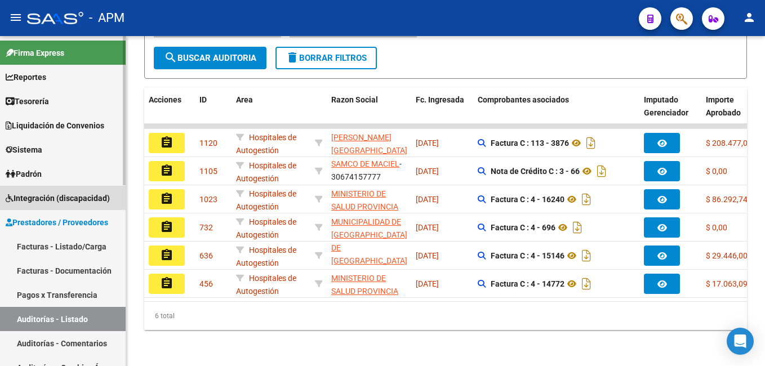
click at [64, 197] on span "Integración (discapacidad)" at bounding box center [58, 198] width 104 height 12
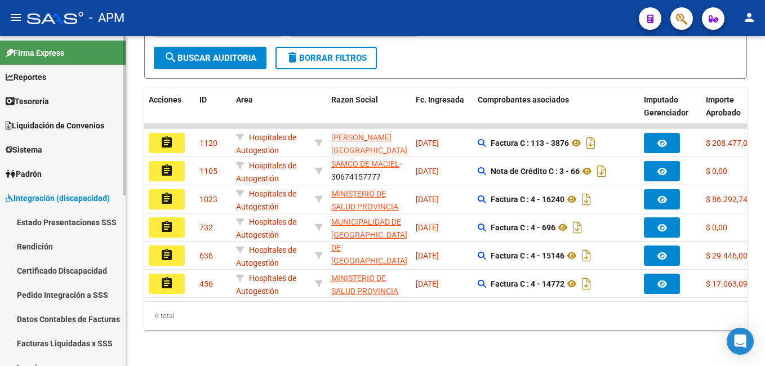
click at [70, 217] on link "Estado Presentaciones SSS" at bounding box center [63, 222] width 126 height 24
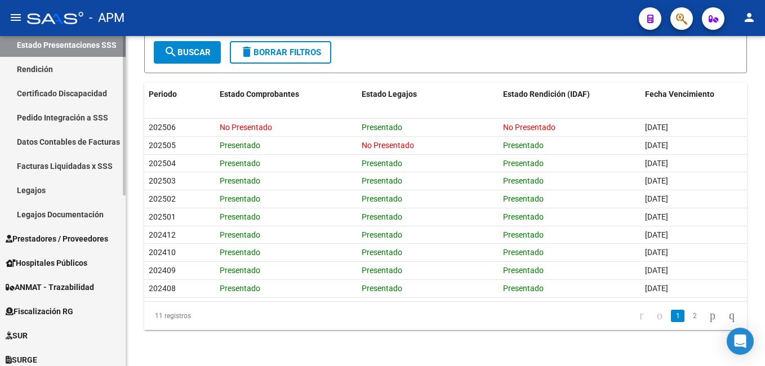
scroll to position [225, 0]
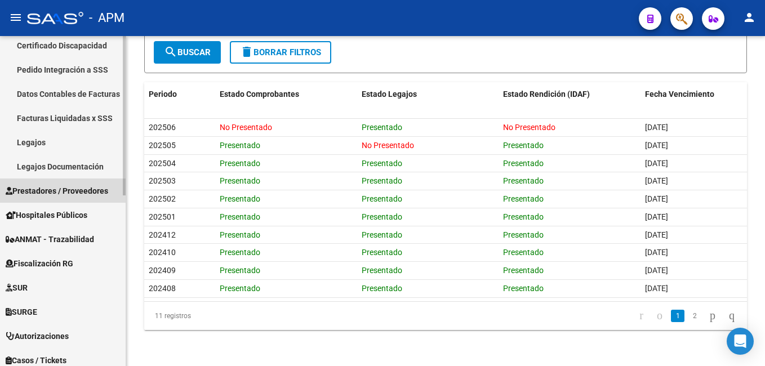
click at [76, 187] on span "Prestadores / Proveedores" at bounding box center [57, 191] width 102 height 12
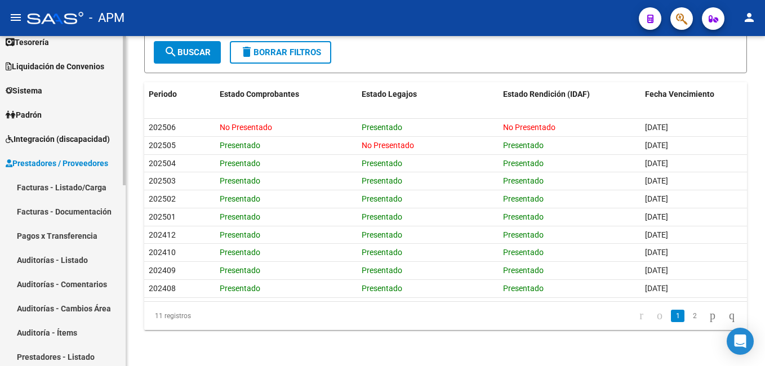
scroll to position [0, 0]
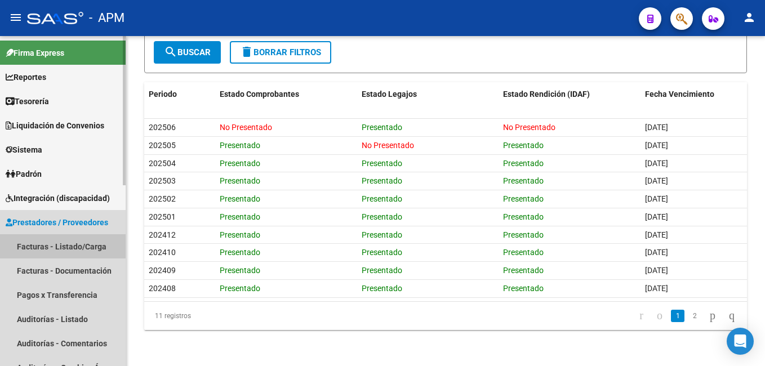
click at [74, 241] on link "Facturas - Listado/Carga" at bounding box center [63, 246] width 126 height 24
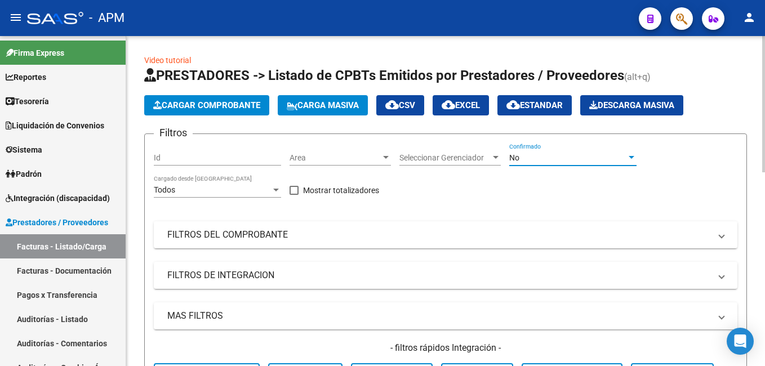
click at [547, 158] on div "No" at bounding box center [567, 158] width 117 height 10
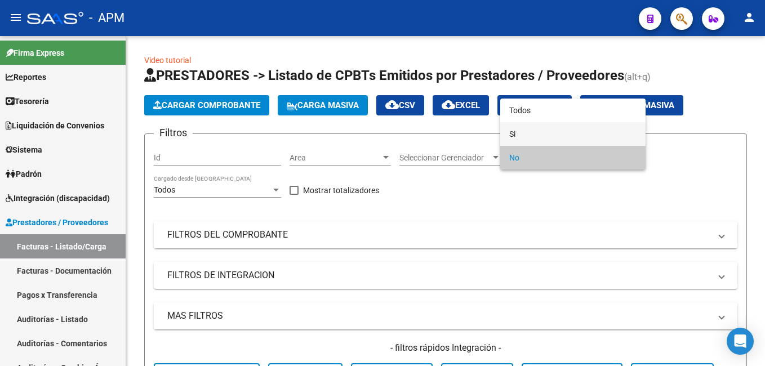
click at [547, 136] on span "Si" at bounding box center [572, 134] width 127 height 24
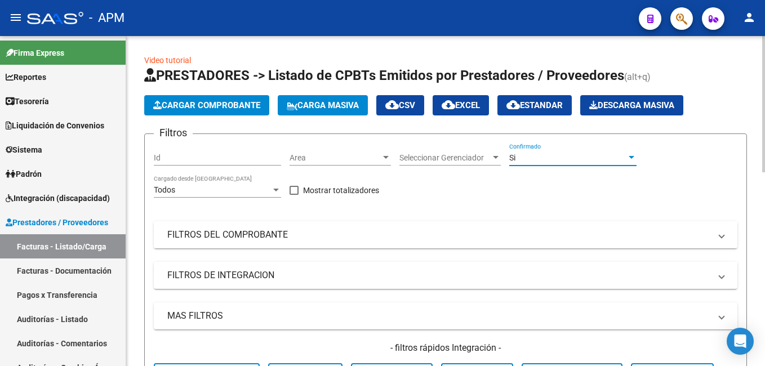
click at [452, 244] on mat-expansion-panel-header "FILTROS DEL COMPROBANTE" at bounding box center [445, 234] width 583 height 27
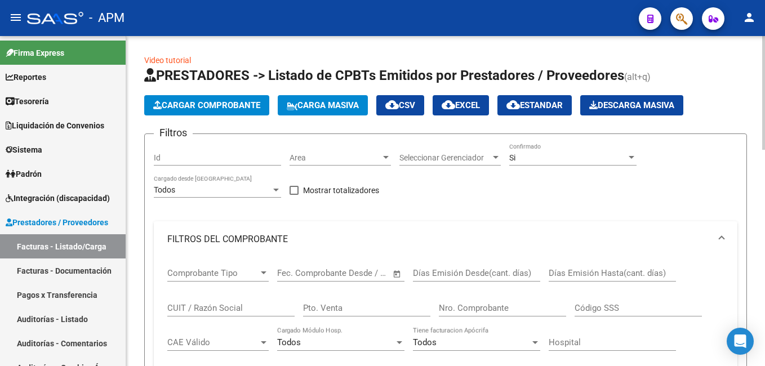
click at [454, 312] on input "Nro. Comprobante" at bounding box center [502, 308] width 127 height 10
click at [329, 158] on span "Area" at bounding box center [334, 158] width 91 height 10
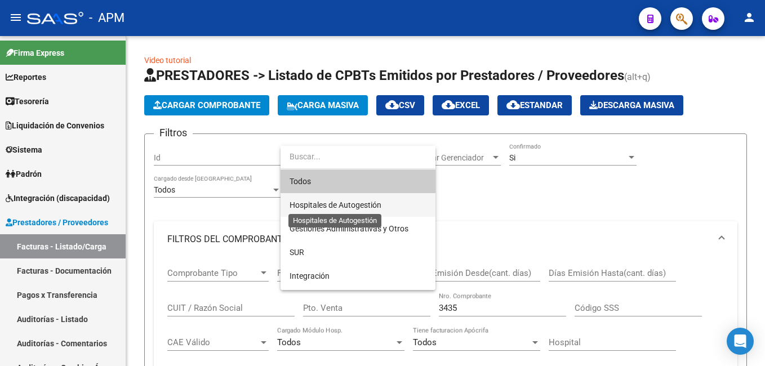
click at [357, 197] on span "Hospitales de Autogestión" at bounding box center [357, 205] width 137 height 24
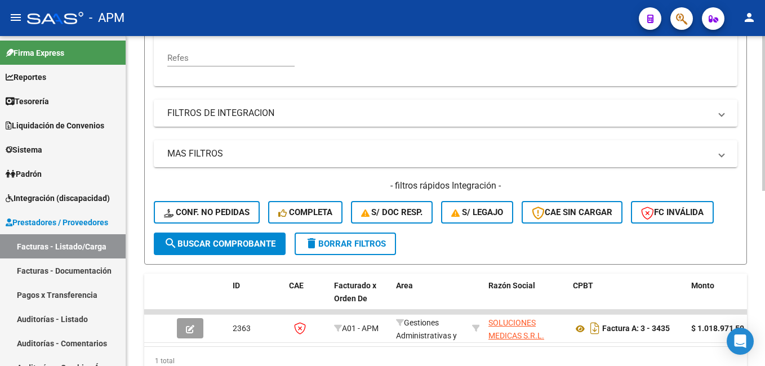
scroll to position [338, 0]
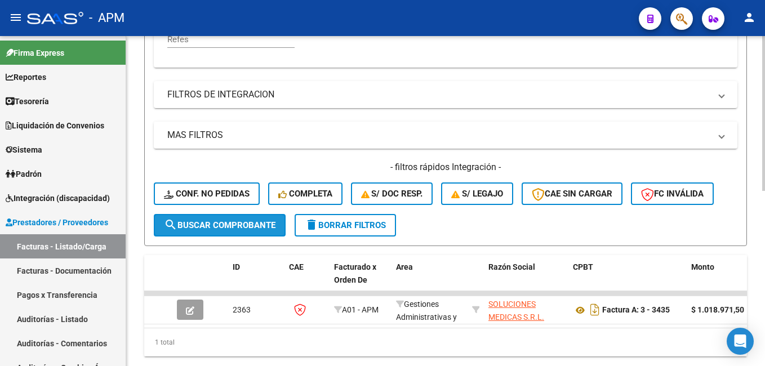
click at [235, 224] on span "search Buscar Comprobante" at bounding box center [219, 225] width 111 height 10
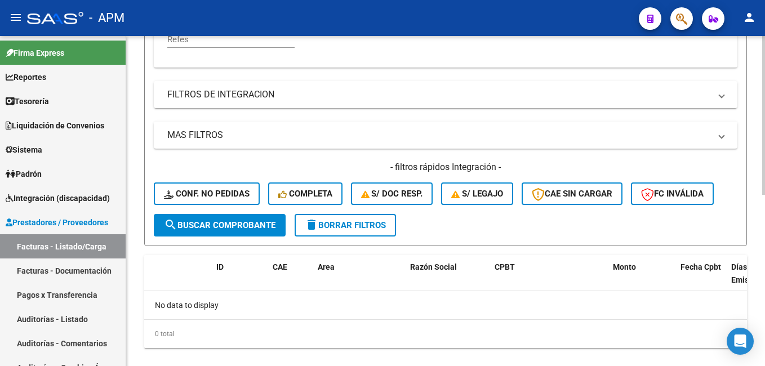
scroll to position [169, 0]
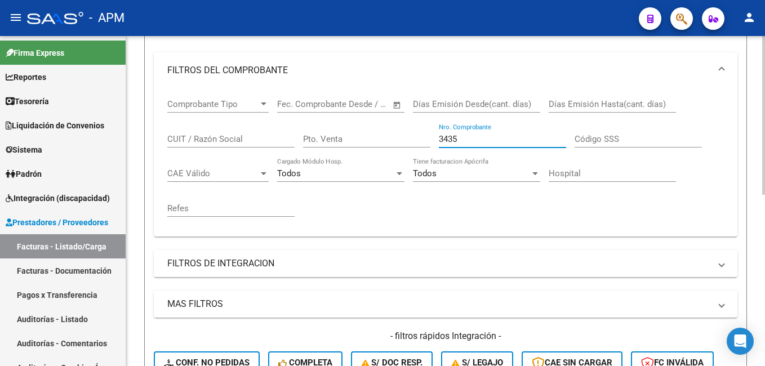
drag, startPoint x: 478, startPoint y: 136, endPoint x: 419, endPoint y: 128, distance: 59.0
click at [419, 128] on div "Comprobante Tipo Comprobante Tipo Start date – End date Fec. Comprobante Desde …" at bounding box center [445, 157] width 556 height 139
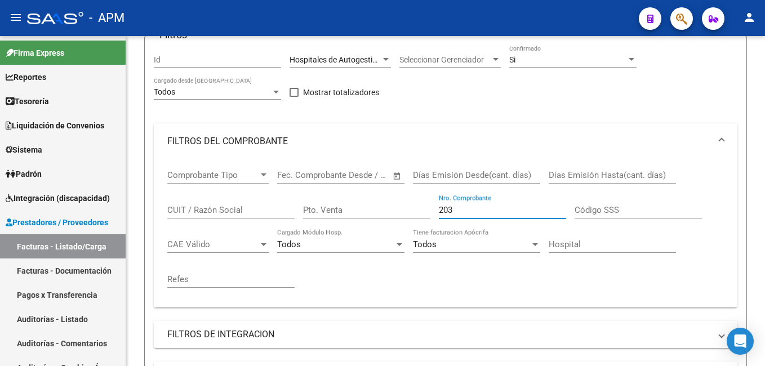
scroll to position [74, 0]
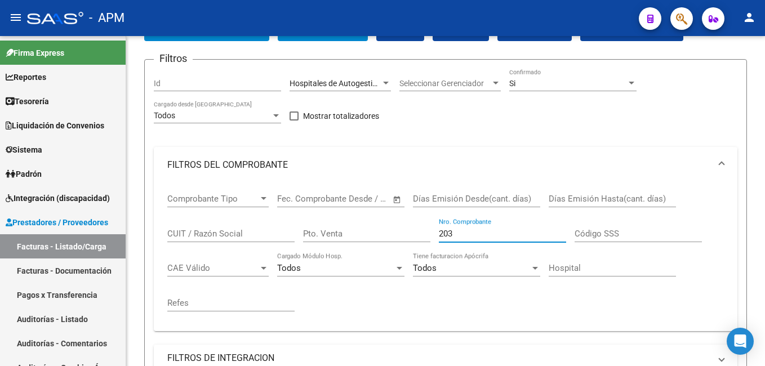
type input "203"
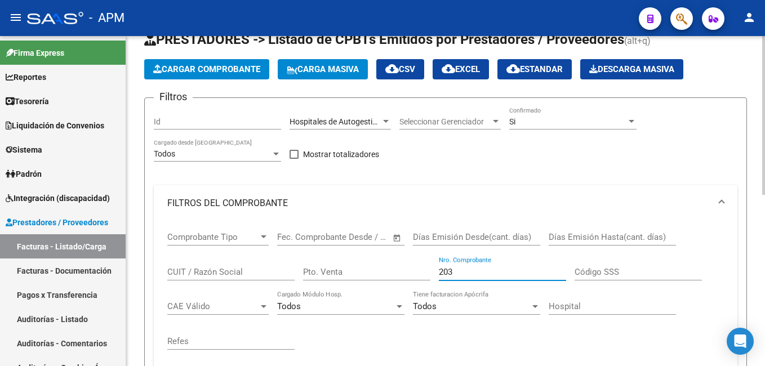
scroll to position [0, 0]
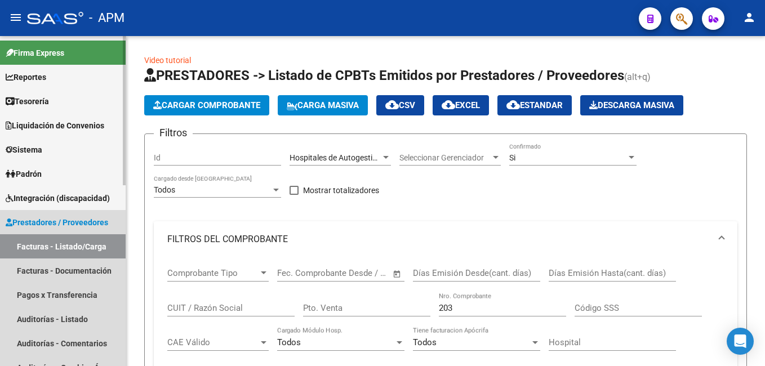
click at [74, 245] on link "Facturas - Listado/Carga" at bounding box center [63, 246] width 126 height 24
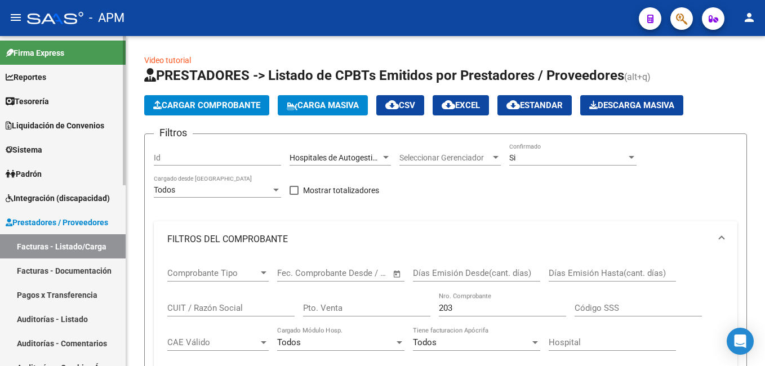
click at [52, 75] on link "Reportes" at bounding box center [63, 77] width 126 height 24
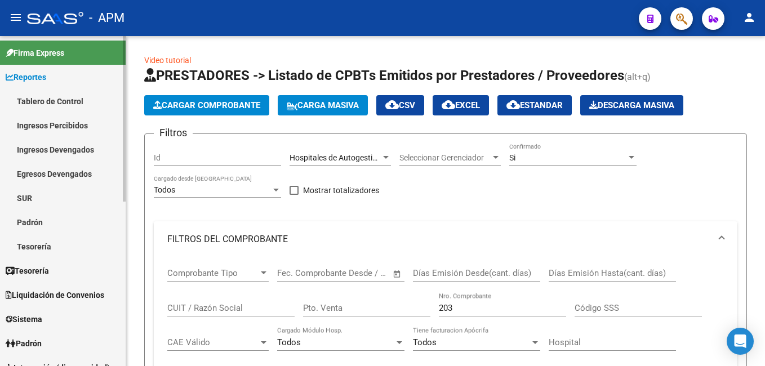
click at [60, 123] on link "Ingresos Percibidos" at bounding box center [63, 125] width 126 height 24
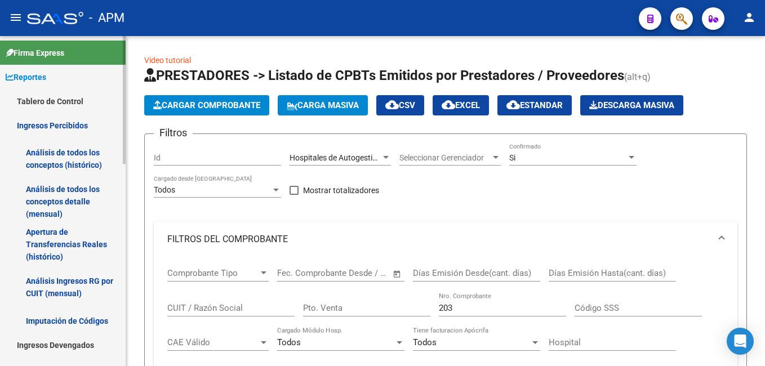
click at [66, 194] on link "Análisis de todos los conceptos detalle (mensual)" at bounding box center [63, 201] width 126 height 43
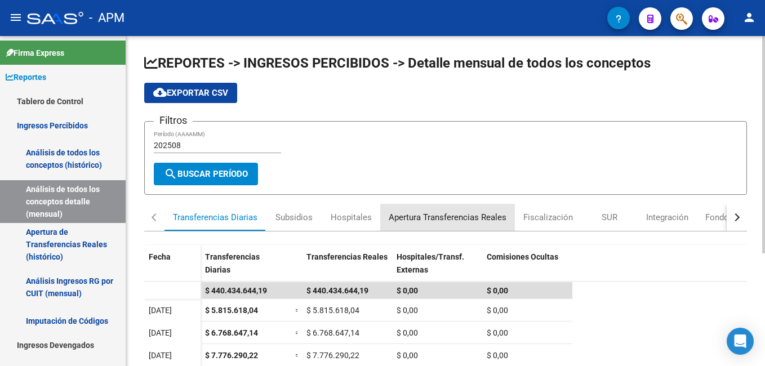
click at [449, 221] on div "Apertura Transferencias Reales" at bounding box center [448, 217] width 118 height 12
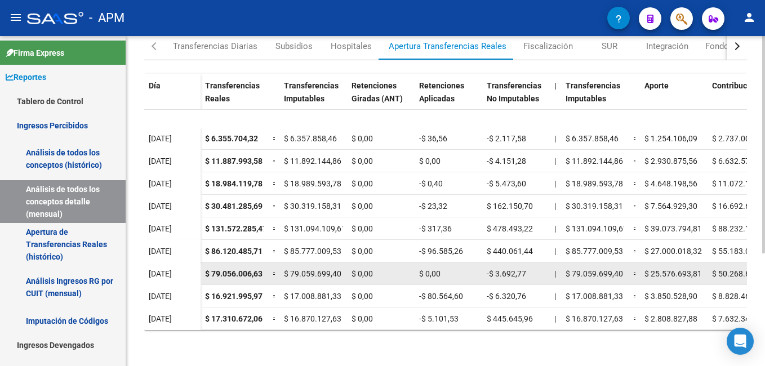
scroll to position [98, 0]
drag, startPoint x: 211, startPoint y: 266, endPoint x: 270, endPoint y: 265, distance: 58.6
click at [270, 265] on div "$ 79.056.006,63 = $ 79.059.699,40 $ 0,00 $ 0,00 -$ 3.692,77 | $ 79.059.699,40 =…" at bounding box center [698, 273] width 997 height 23
drag, startPoint x: 270, startPoint y: 265, endPoint x: 234, endPoint y: 269, distance: 36.3
copy span "79.056.006,63"
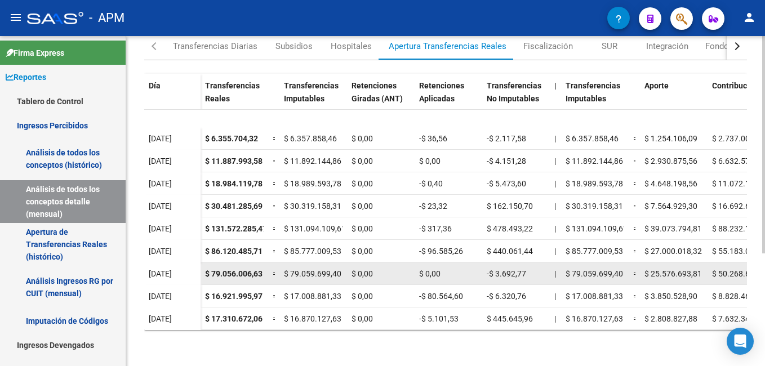
drag, startPoint x: 495, startPoint y: 266, endPoint x: 529, endPoint y: 269, distance: 33.9
click at [529, 269] on div "-$ 3.692,77" at bounding box center [515, 273] width 59 height 13
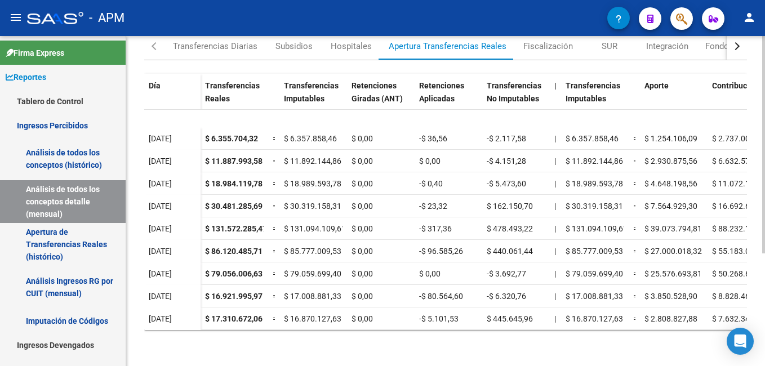
copy span "3.692,77"
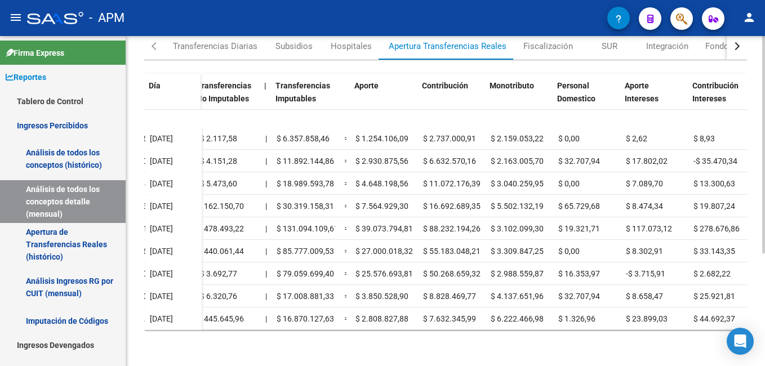
scroll to position [98, 290]
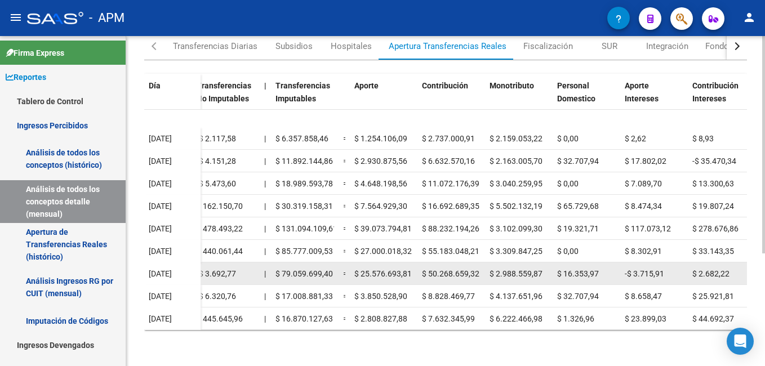
drag, startPoint x: 360, startPoint y: 264, endPoint x: 414, endPoint y: 265, distance: 54.1
click at [414, 265] on datatable-body-cell "$ 25.576.693,81" at bounding box center [384, 273] width 68 height 22
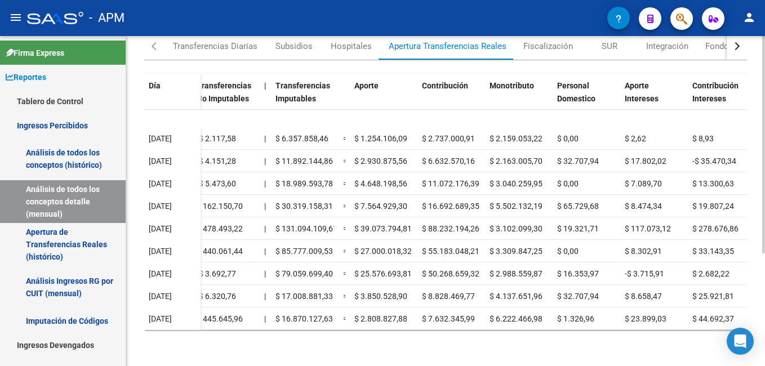
copy span "25.576.693,81"
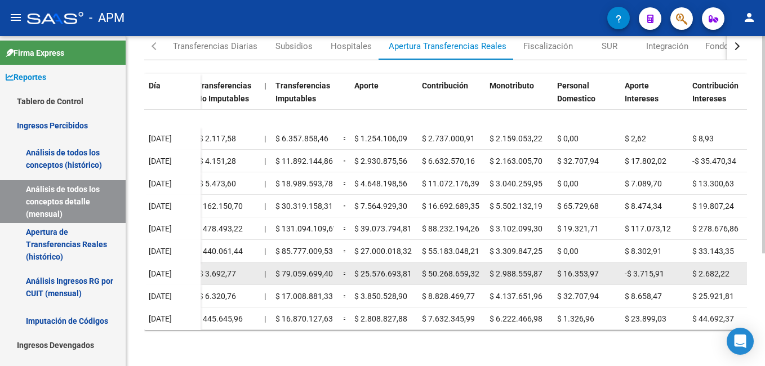
drag, startPoint x: 428, startPoint y: 262, endPoint x: 479, endPoint y: 258, distance: 50.3
click at [479, 267] on div "$ 50.268.659,32" at bounding box center [451, 273] width 59 height 13
drag, startPoint x: 430, startPoint y: 260, endPoint x: 478, endPoint y: 264, distance: 48.6
click at [478, 269] on span "$ 50.268.659,32" at bounding box center [450, 273] width 57 height 9
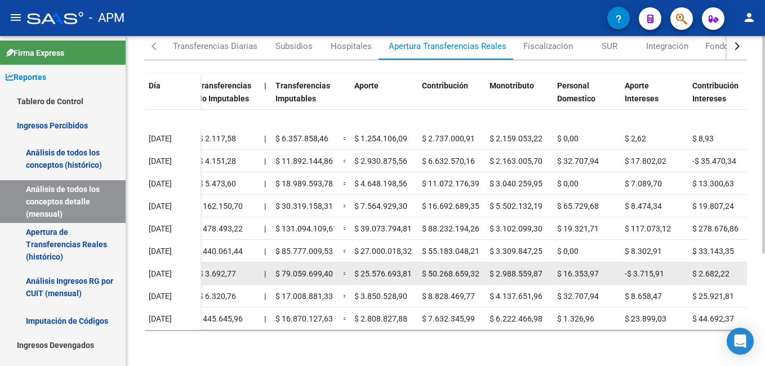
copy span "50.268.659,32"
drag, startPoint x: 495, startPoint y: 266, endPoint x: 544, endPoint y: 268, distance: 48.5
click at [544, 268] on div "$ 2.988.559,87" at bounding box center [518, 273] width 59 height 13
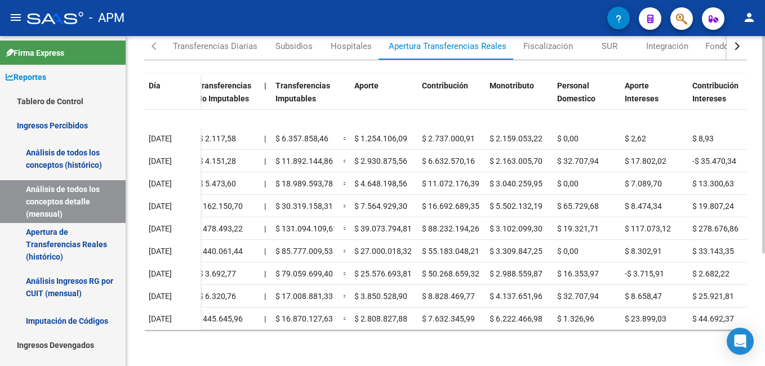
copy span "2.988.559,87"
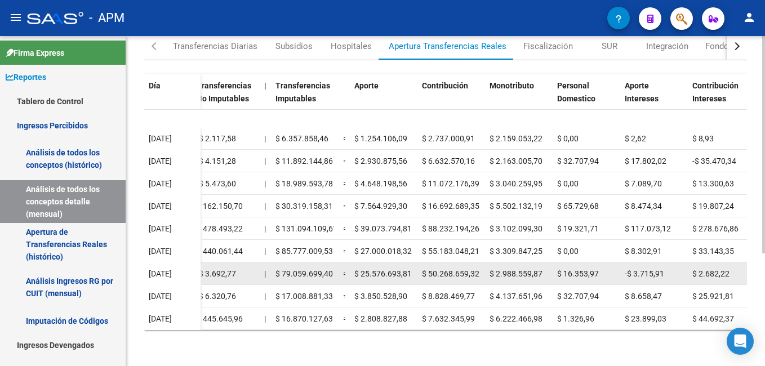
drag, startPoint x: 565, startPoint y: 263, endPoint x: 601, endPoint y: 267, distance: 36.8
click at [547, 267] on div "$ 16.353,97" at bounding box center [586, 273] width 59 height 13
drag, startPoint x: 601, startPoint y: 267, endPoint x: 577, endPoint y: 262, distance: 25.2
copy span "16.353,97"
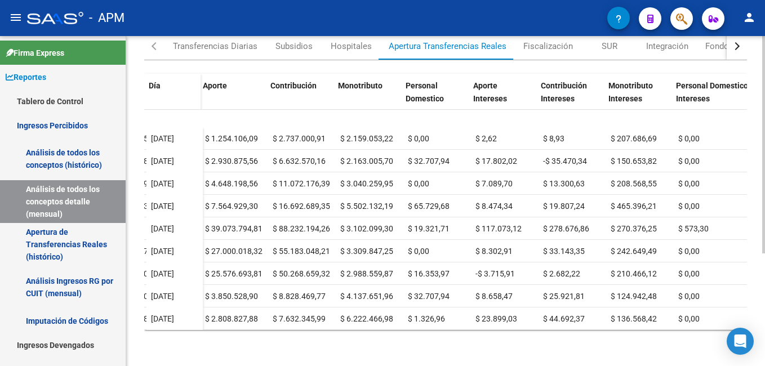
scroll to position [98, 459]
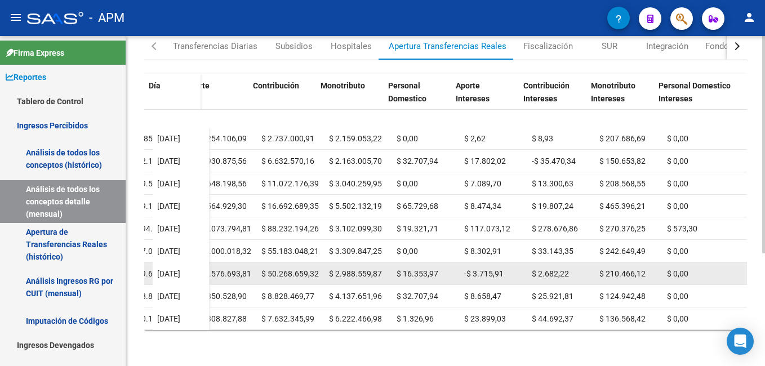
drag, startPoint x: 463, startPoint y: 266, endPoint x: 502, endPoint y: 264, distance: 38.9
click at [502, 267] on div "-$ 3.715,91" at bounding box center [493, 273] width 59 height 13
drag, startPoint x: 502, startPoint y: 264, endPoint x: 488, endPoint y: 264, distance: 14.1
copy span "3.715,91"
drag, startPoint x: 528, startPoint y: 265, endPoint x: 564, endPoint y: 270, distance: 36.4
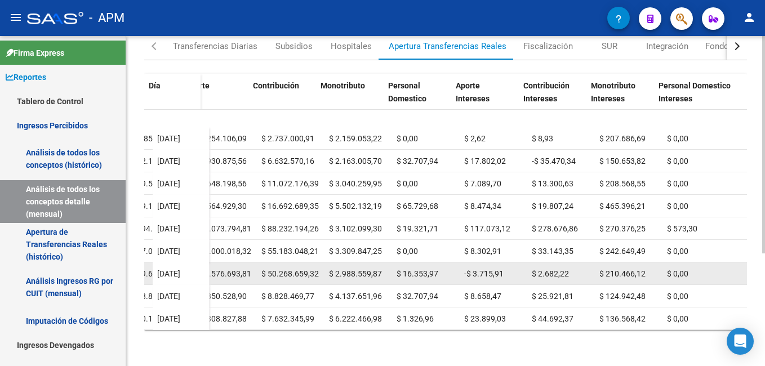
click at [547, 270] on div "$ 2.682,22" at bounding box center [561, 273] width 59 height 13
drag, startPoint x: 564, startPoint y: 270, endPoint x: 553, endPoint y: 266, distance: 11.2
copy span "2.682,22"
drag, startPoint x: 597, startPoint y: 261, endPoint x: 639, endPoint y: 266, distance: 42.0
click at [547, 267] on div "$ 210.466,12" at bounding box center [628, 273] width 59 height 13
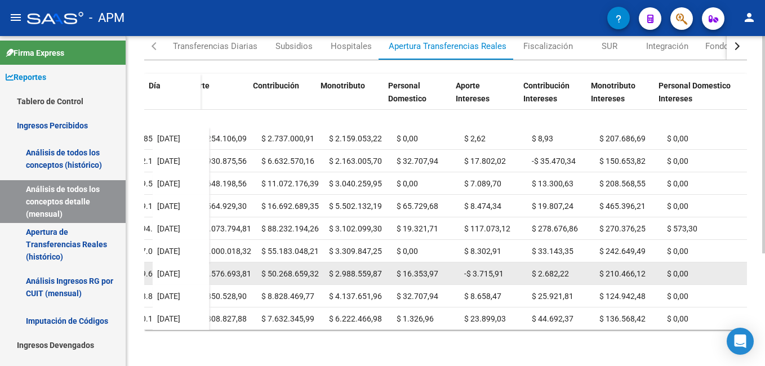
drag, startPoint x: 639, startPoint y: 266, endPoint x: 628, endPoint y: 264, distance: 10.8
copy span "210.466,12"
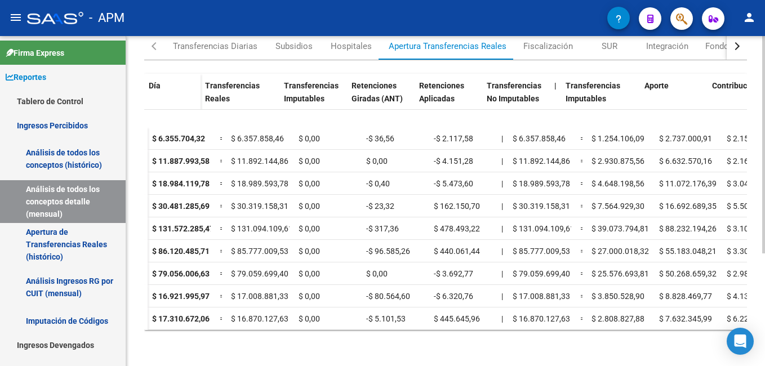
scroll to position [98, 0]
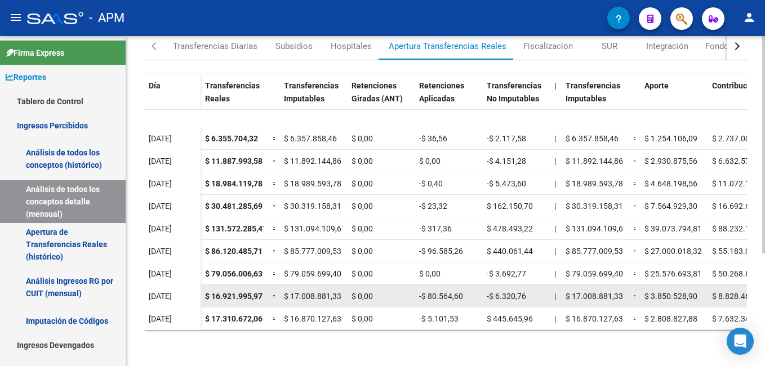
drag, startPoint x: 211, startPoint y: 289, endPoint x: 265, endPoint y: 282, distance: 54.6
click at [265, 285] on datatable-body-cell "$ 16.921.995,97" at bounding box center [234, 296] width 68 height 22
drag, startPoint x: 265, startPoint y: 282, endPoint x: 236, endPoint y: 287, distance: 29.8
copy span "16.921.995,97"
drag, startPoint x: 428, startPoint y: 287, endPoint x: 477, endPoint y: 288, distance: 48.4
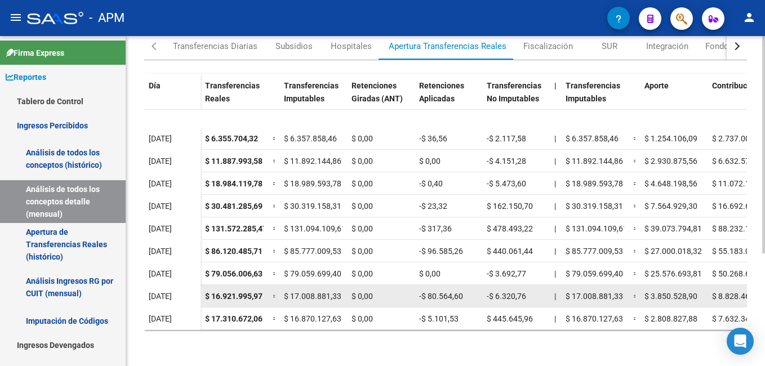
click at [477, 290] on div "-$ 80.564,60" at bounding box center [448, 296] width 59 height 13
drag, startPoint x: 494, startPoint y: 290, endPoint x: 526, endPoint y: 283, distance: 32.9
click at [526, 290] on div "-$ 6.320,76" at bounding box center [515, 296] width 59 height 13
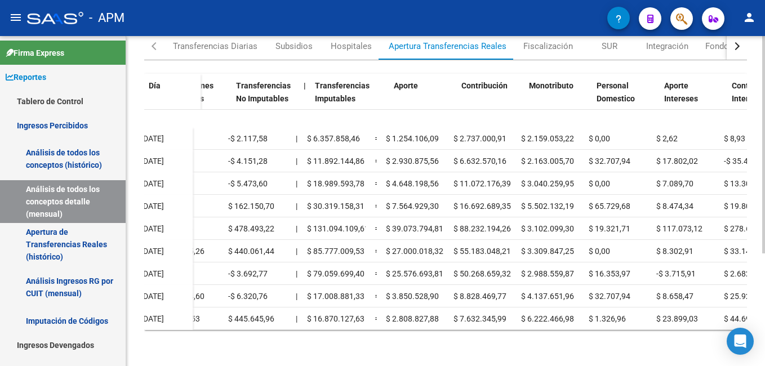
scroll to position [98, 269]
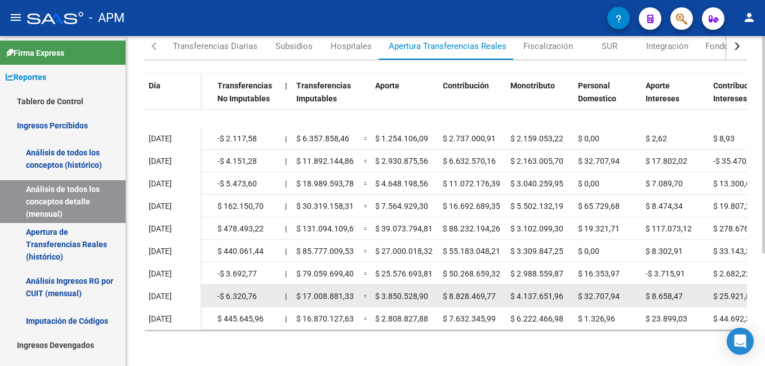
drag, startPoint x: 382, startPoint y: 287, endPoint x: 436, endPoint y: 287, distance: 54.6
click at [436, 287] on datatable-body-cell "$ 3.850.528,90" at bounding box center [404, 296] width 68 height 22
drag, startPoint x: 450, startPoint y: 287, endPoint x: 501, endPoint y: 283, distance: 50.8
click at [501, 285] on datatable-body-cell "$ 8.828.469,77" at bounding box center [472, 296] width 68 height 22
drag, startPoint x: 517, startPoint y: 288, endPoint x: 569, endPoint y: 293, distance: 52.0
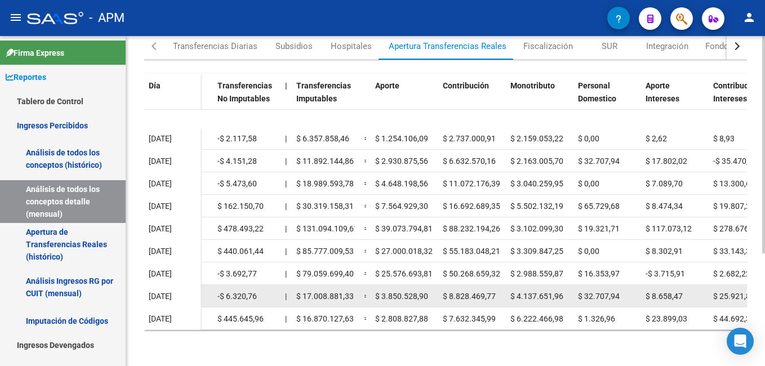
click at [547, 293] on datatable-body-cell "$ 4.137.651,96" at bounding box center [540, 296] width 68 height 22
drag, startPoint x: 585, startPoint y: 289, endPoint x: 622, endPoint y: 288, distance: 36.6
click at [547, 290] on div "$ 32.707,94" at bounding box center [607, 296] width 59 height 13
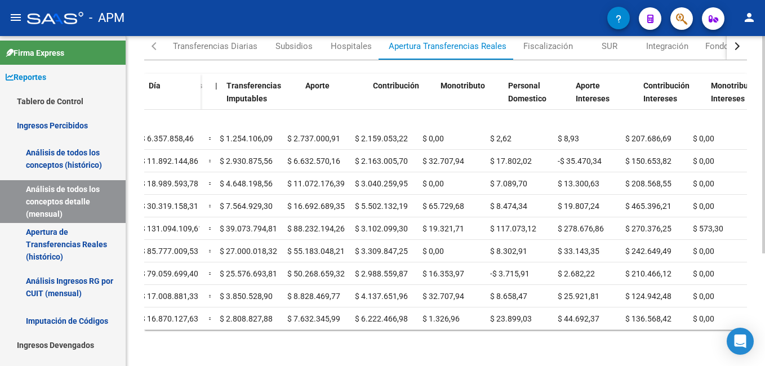
scroll to position [98, 459]
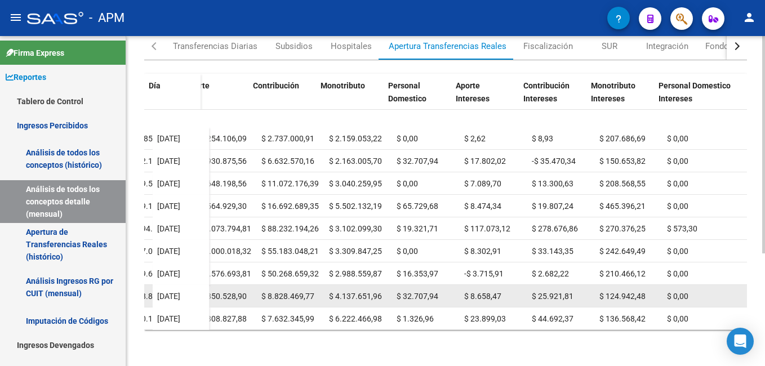
drag, startPoint x: 463, startPoint y: 290, endPoint x: 503, endPoint y: 287, distance: 39.5
click at [503, 290] on div "$ 8.658,47" at bounding box center [493, 296] width 59 height 13
drag, startPoint x: 530, startPoint y: 285, endPoint x: 569, endPoint y: 285, distance: 38.9
click at [547, 290] on div "$ 25.921,81" at bounding box center [561, 296] width 59 height 13
drag, startPoint x: 596, startPoint y: 289, endPoint x: 639, endPoint y: 292, distance: 42.9
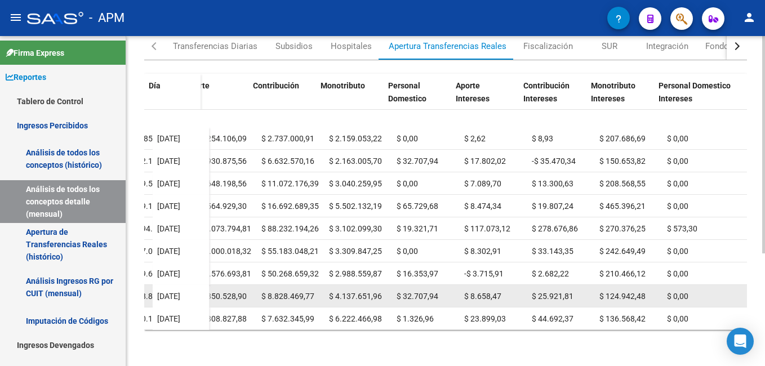
click at [547, 292] on div "$ 124.942,48" at bounding box center [628, 296] width 59 height 13
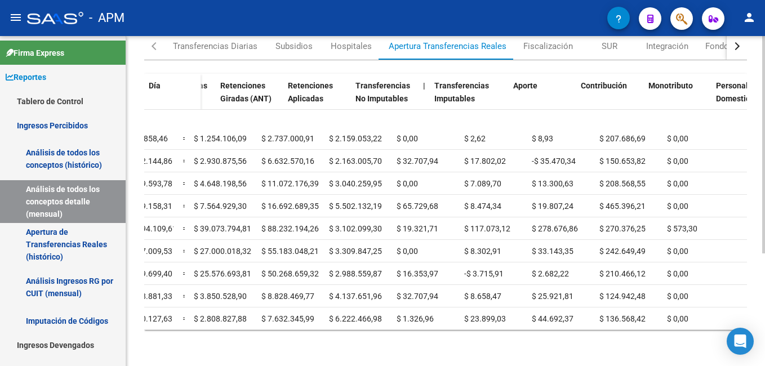
scroll to position [98, 0]
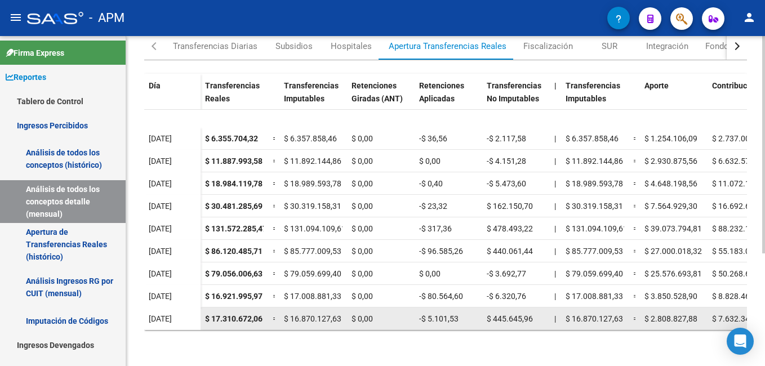
drag, startPoint x: 213, startPoint y: 310, endPoint x: 273, endPoint y: 313, distance: 59.8
click at [273, 313] on div "$ 17.310.672,06 = $ 16.870.127,63 $ 0,00 -$ 5.101,53 $ 445.645,96 | $ 16.870.12…" at bounding box center [698, 318] width 997 height 23
drag, startPoint x: 427, startPoint y: 310, endPoint x: 468, endPoint y: 314, distance: 41.3
click at [468, 314] on div "-$ 5.101,53" at bounding box center [448, 318] width 59 height 13
drag, startPoint x: 494, startPoint y: 310, endPoint x: 539, endPoint y: 311, distance: 45.6
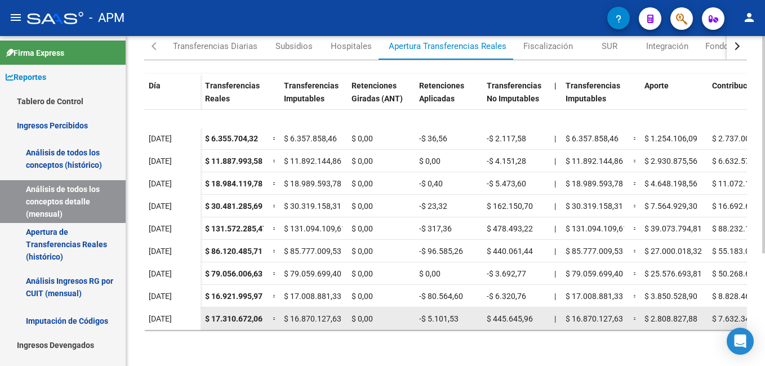
click at [539, 312] on div "$ 445.645,96" at bounding box center [515, 318] width 59 height 13
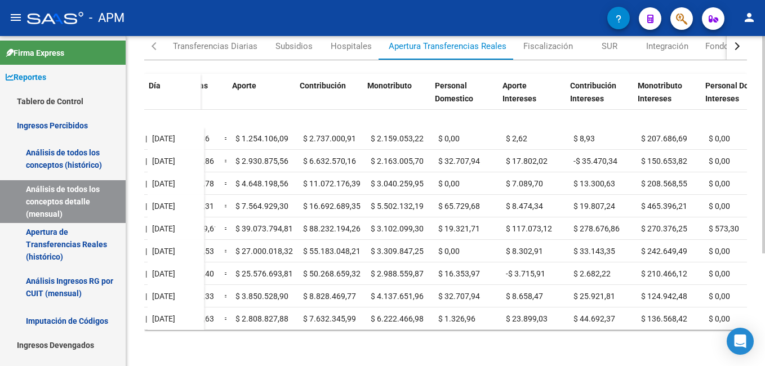
scroll to position [98, 416]
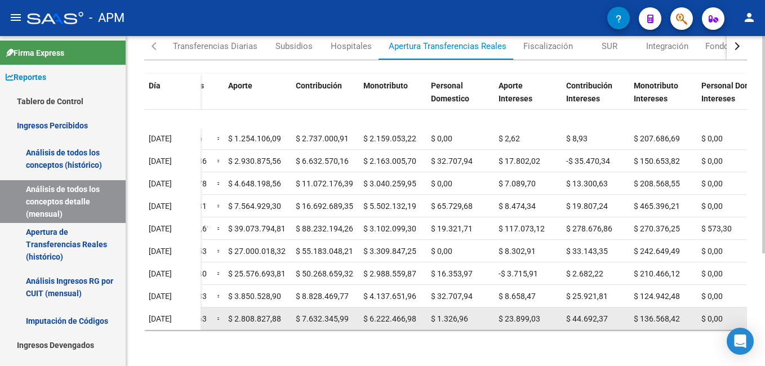
drag, startPoint x: 235, startPoint y: 308, endPoint x: 292, endPoint y: 312, distance: 57.0
click at [292, 312] on div "$ 17.310.672,06 = $ 16.870.127,63 $ 0,00 -$ 5.101,53 $ 445.645,96 | $ 16.870.12…" at bounding box center [282, 318] width 997 height 23
drag, startPoint x: 303, startPoint y: 307, endPoint x: 363, endPoint y: 316, distance: 59.7
click at [363, 316] on div "$ 17.310.672,06 = $ 16.870.127,63 $ 0,00 -$ 5.101,53 $ 445.645,96 | $ 16.870.12…" at bounding box center [282, 318] width 997 height 23
drag, startPoint x: 370, startPoint y: 310, endPoint x: 416, endPoint y: 318, distance: 46.8
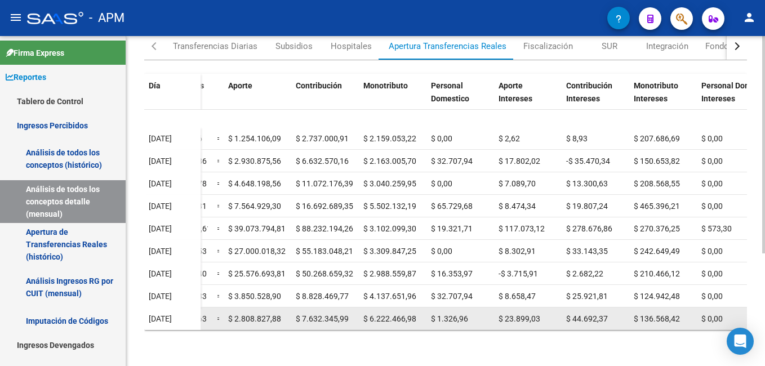
click at [416, 318] on datatable-body-cell "$ 6.222.466,98" at bounding box center [393, 318] width 68 height 22
drag, startPoint x: 438, startPoint y: 312, endPoint x: 483, endPoint y: 315, distance: 44.6
click at [483, 315] on div "$ 1.326,96" at bounding box center [460, 318] width 59 height 13
drag, startPoint x: 506, startPoint y: 310, endPoint x: 543, endPoint y: 314, distance: 36.8
click at [543, 314] on div "$ 23.899,03" at bounding box center [527, 318] width 59 height 13
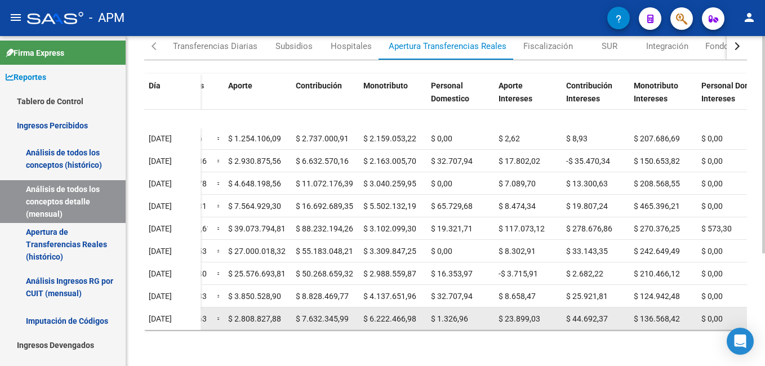
drag, startPoint x: 573, startPoint y: 312, endPoint x: 626, endPoint y: 312, distance: 53.5
click at [547, 312] on datatable-body-cell "$ 44.692,37" at bounding box center [595, 318] width 68 height 22
drag, startPoint x: 641, startPoint y: 312, endPoint x: 679, endPoint y: 314, distance: 38.4
click at [547, 314] on div "$ 136.568,42" at bounding box center [662, 318] width 59 height 13
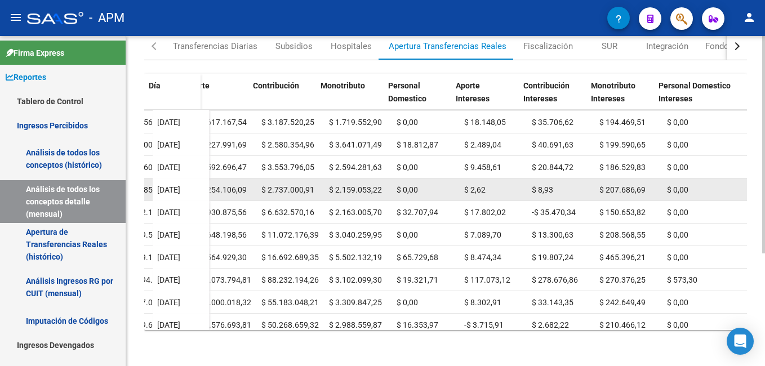
scroll to position [0, 459]
